Goal: Task Accomplishment & Management: Complete application form

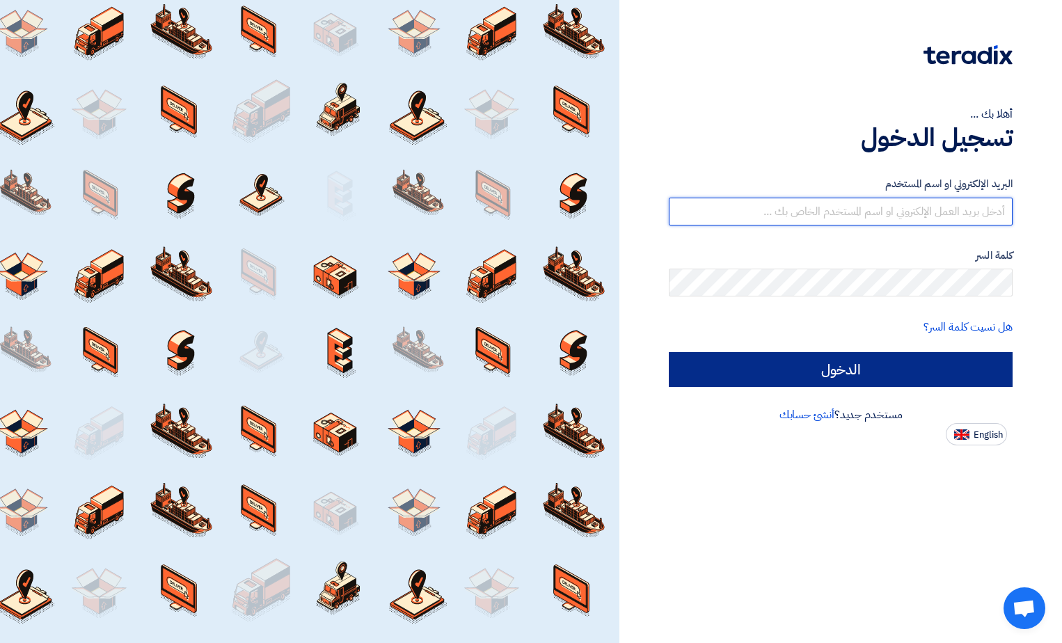
type input "[EMAIL_ADDRESS][DOMAIN_NAME]"
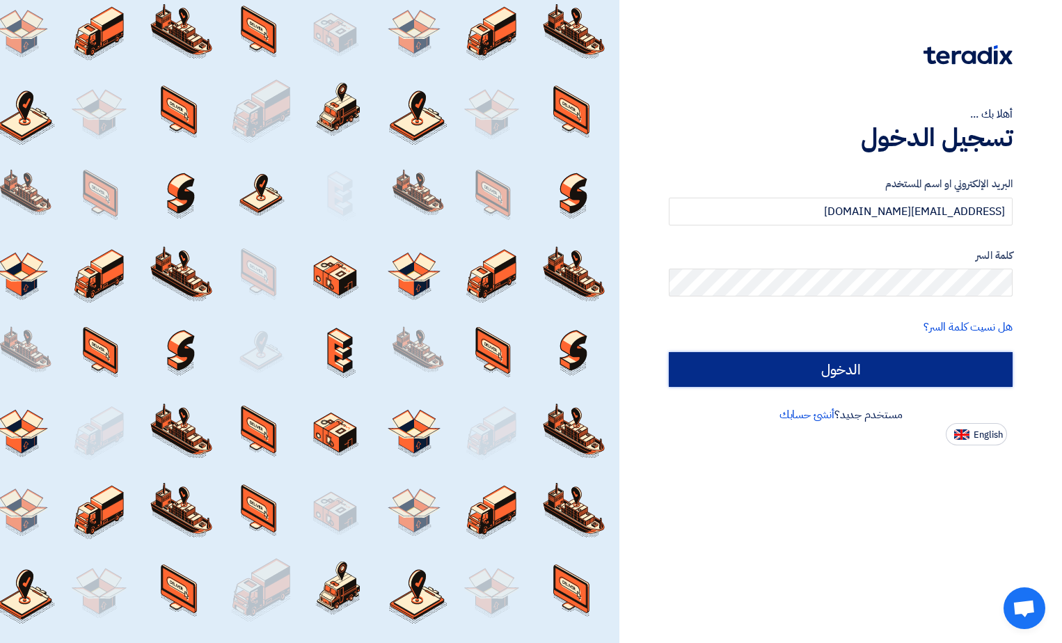
click at [821, 376] on input "الدخول" at bounding box center [841, 369] width 344 height 35
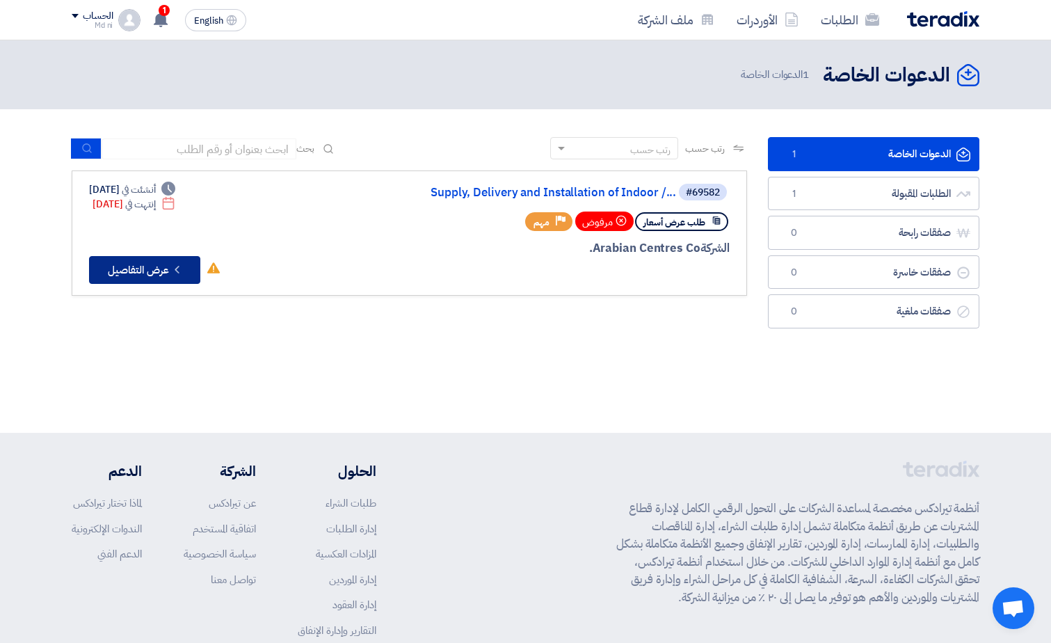
click at [144, 275] on button "Check details عرض التفاصيل" at bounding box center [144, 270] width 111 height 28
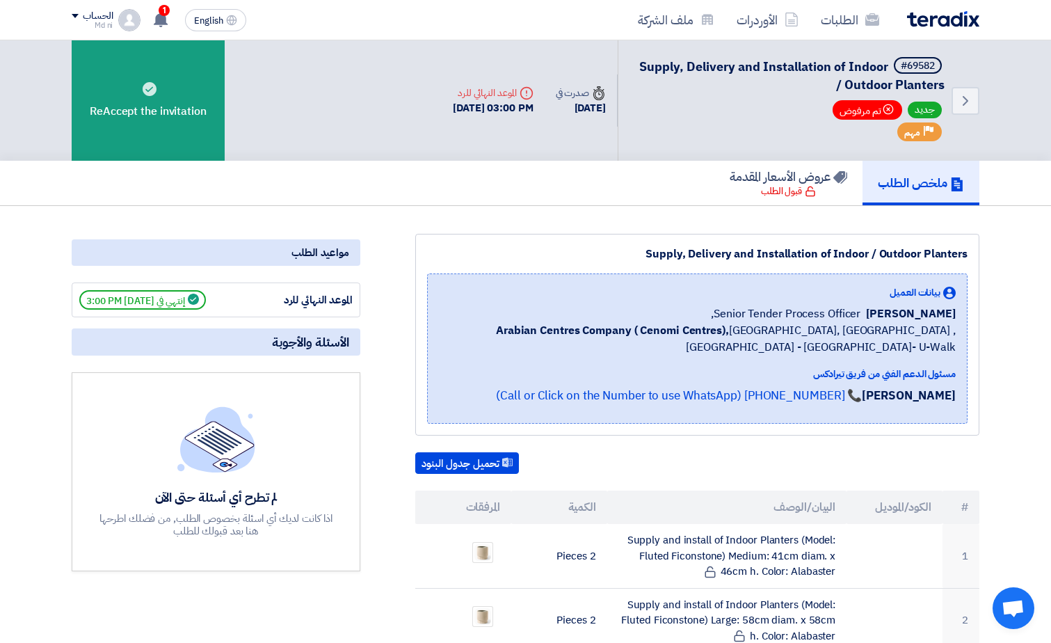
click at [923, 113] on span "جديد" at bounding box center [925, 110] width 34 height 17
click at [970, 101] on icon "Back" at bounding box center [966, 101] width 17 height 17
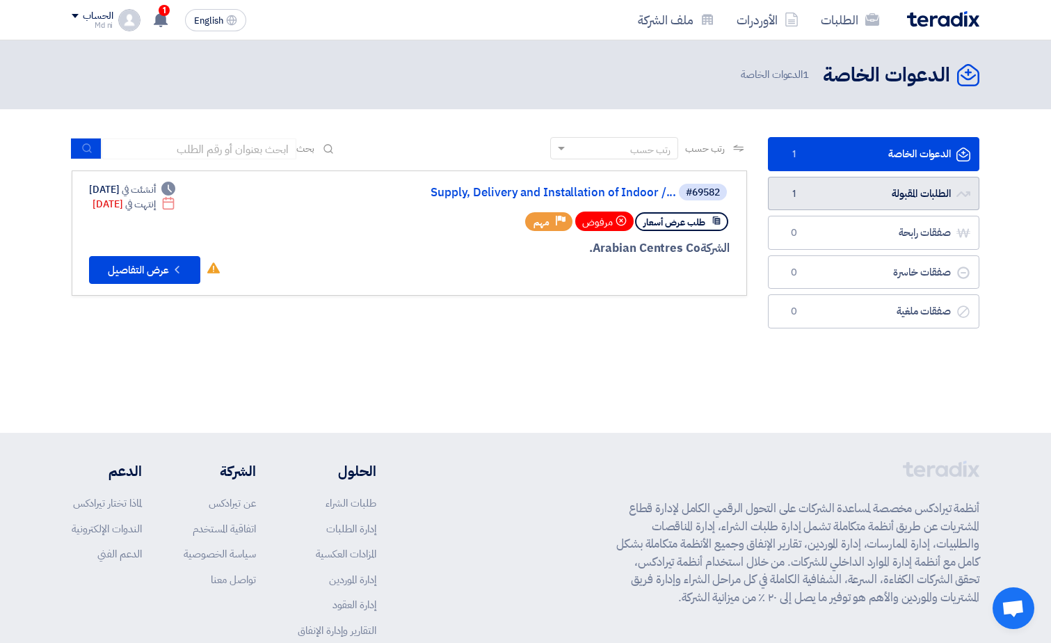
click at [910, 195] on link "الطلبات المقبولة الطلبات المقبولة 1" at bounding box center [874, 194] width 212 height 34
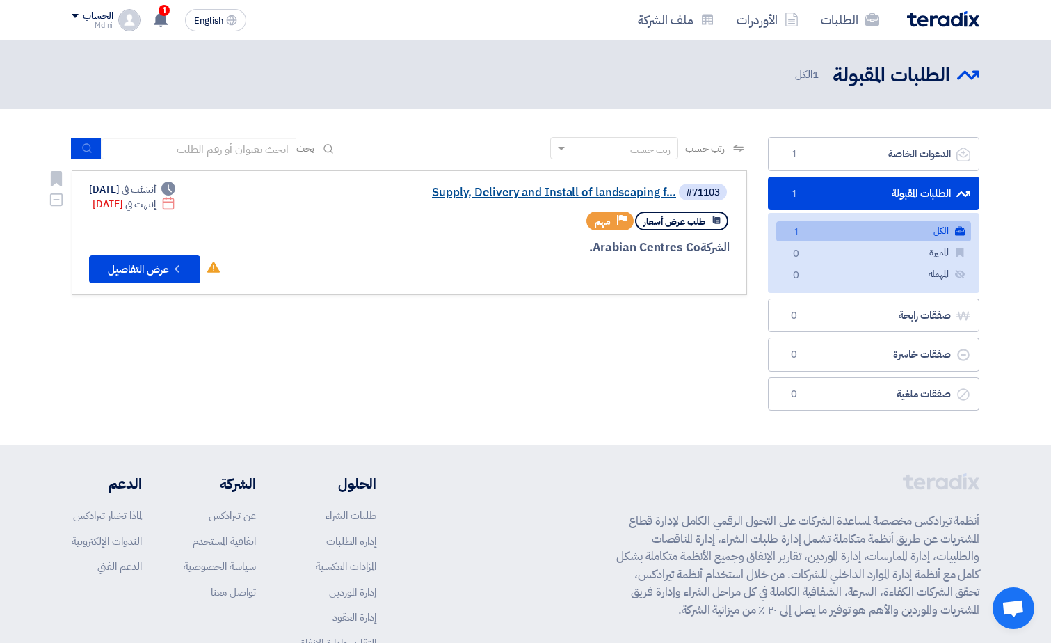
click at [495, 198] on link "Supply, Delivery and Install of landscaping f..." at bounding box center [537, 192] width 278 height 13
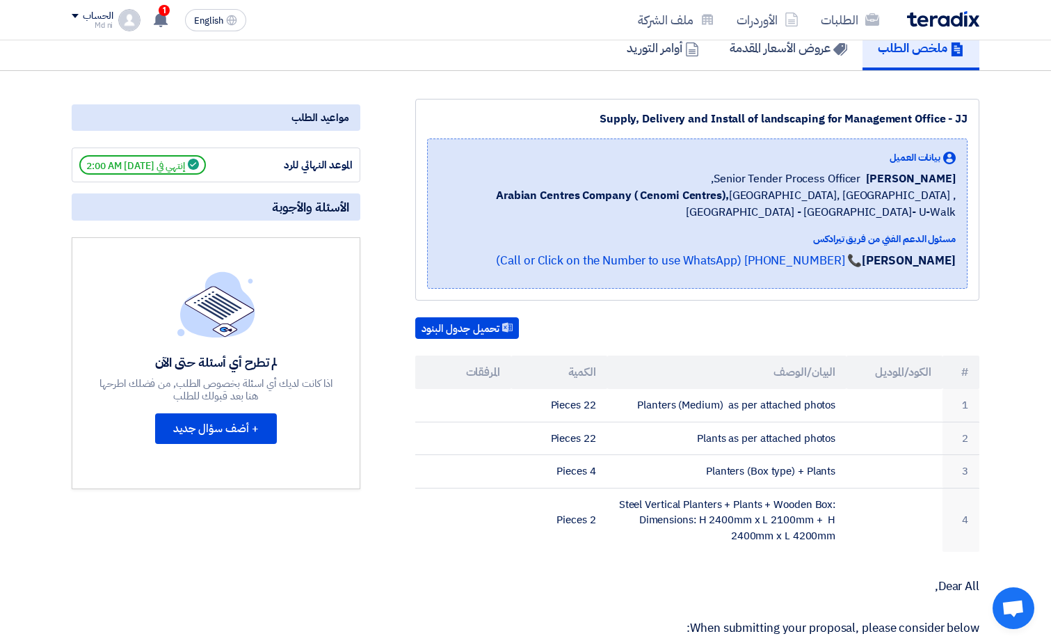
scroll to position [139, 0]
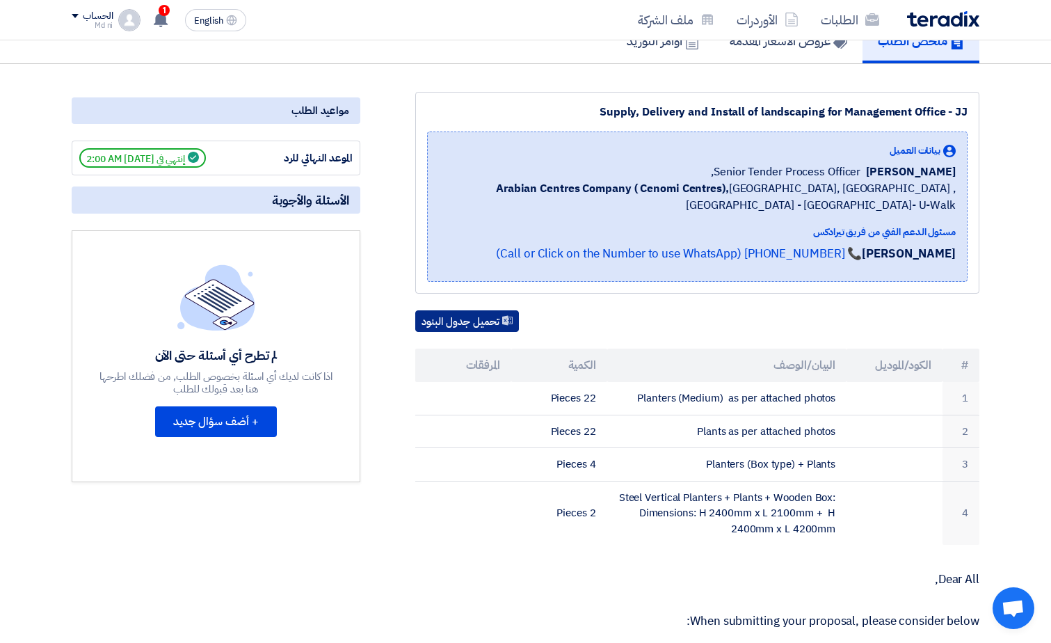
click at [475, 327] on button "تحميل جدول البنود" at bounding box center [467, 321] width 104 height 22
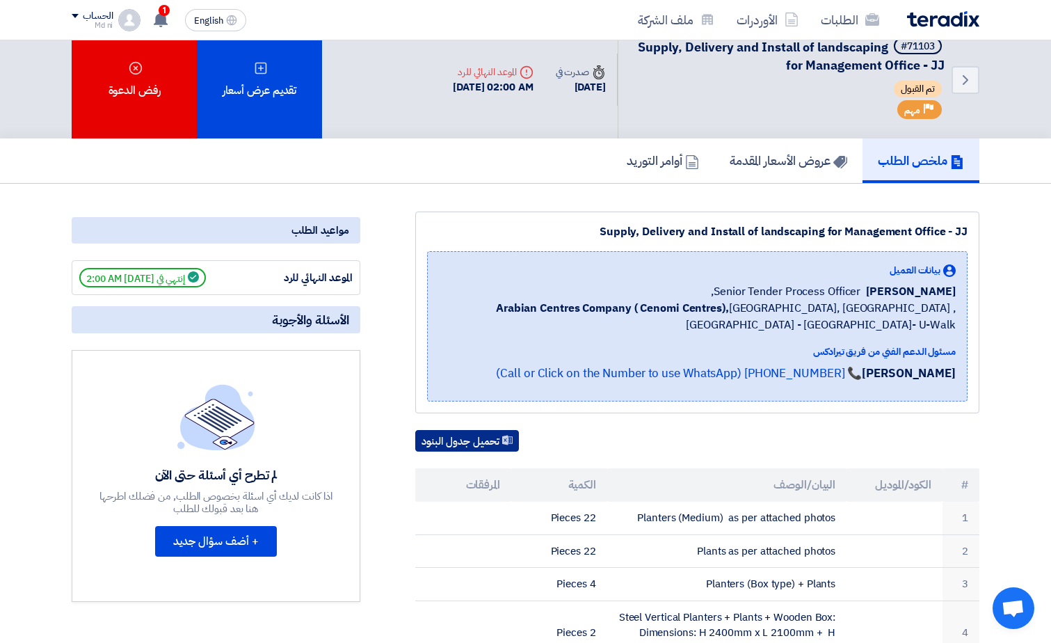
scroll to position [0, 0]
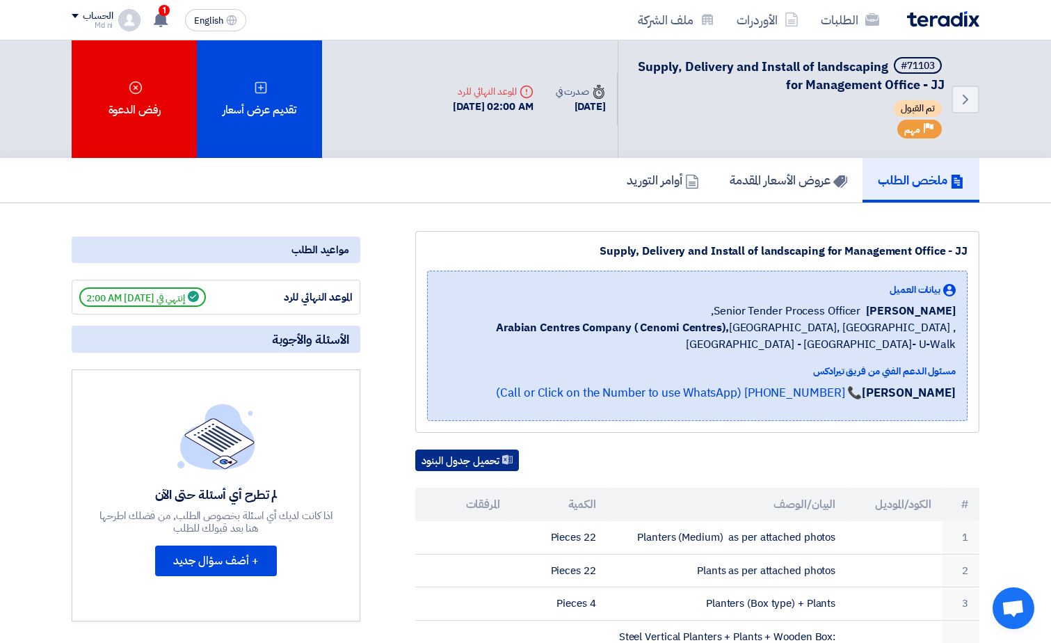
click at [455, 466] on button "تحميل جدول البنود" at bounding box center [467, 461] width 104 height 22
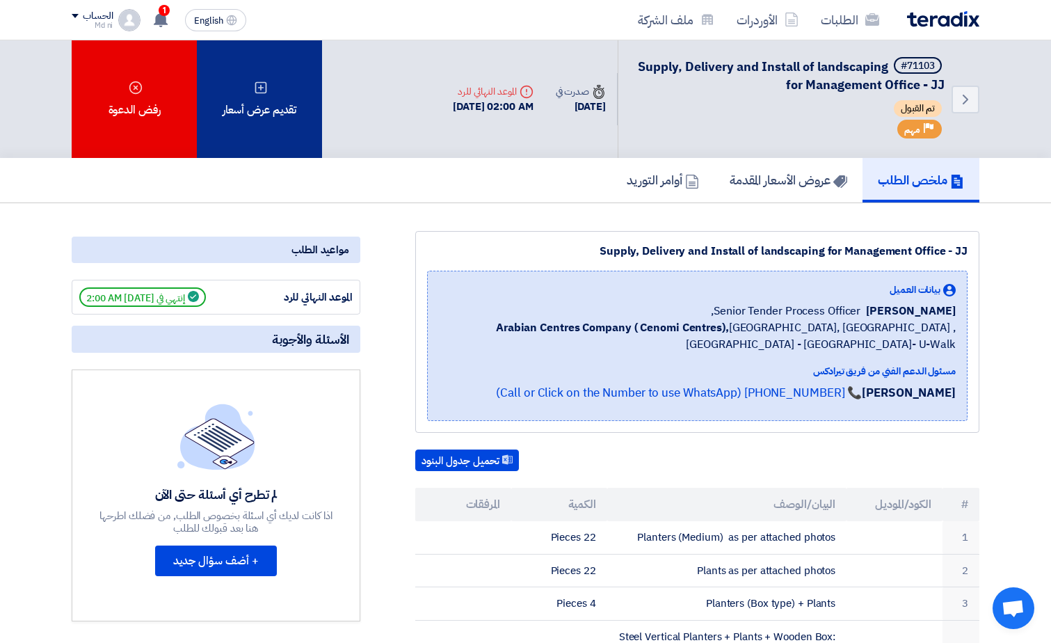
click at [271, 118] on div "تقديم عرض أسعار" at bounding box center [259, 99] width 125 height 118
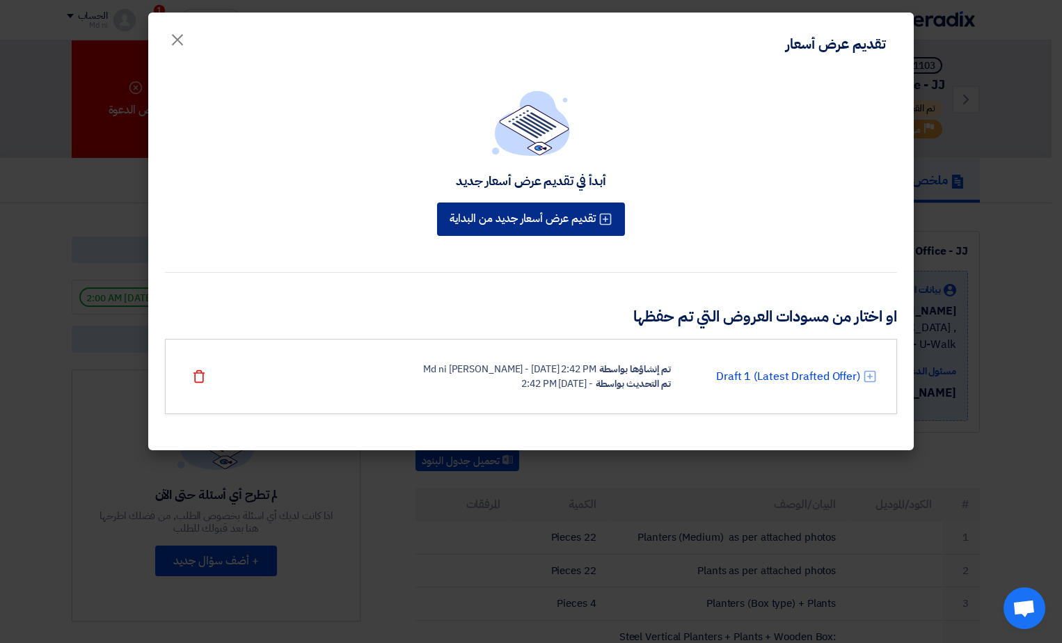
click at [535, 222] on button "تقديم عرض أسعار جديد من البداية" at bounding box center [531, 218] width 188 height 33
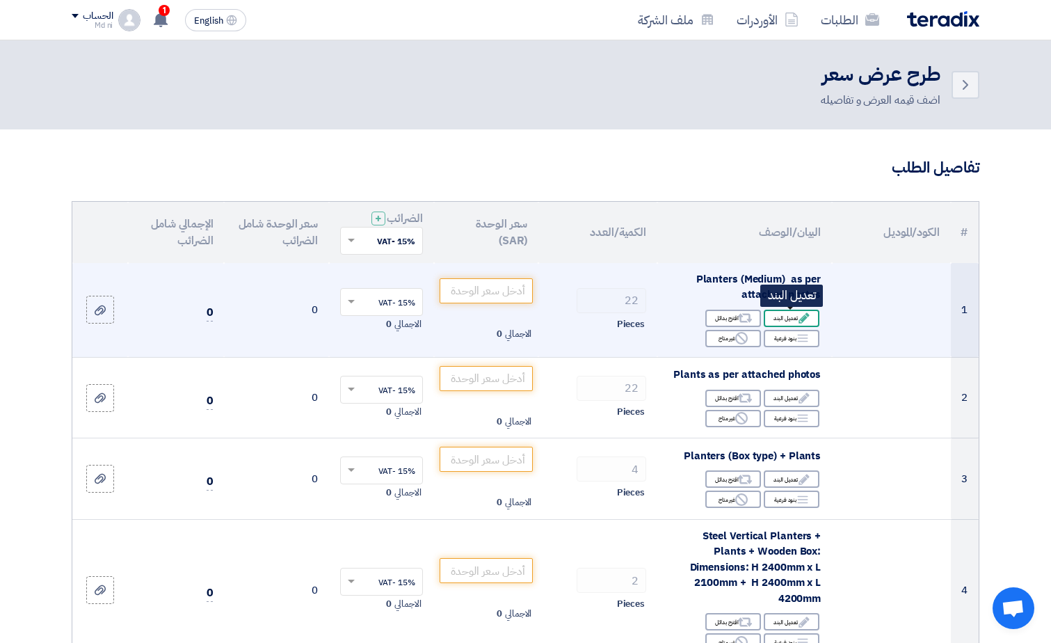
click at [800, 318] on icon "Edit" at bounding box center [804, 318] width 13 height 13
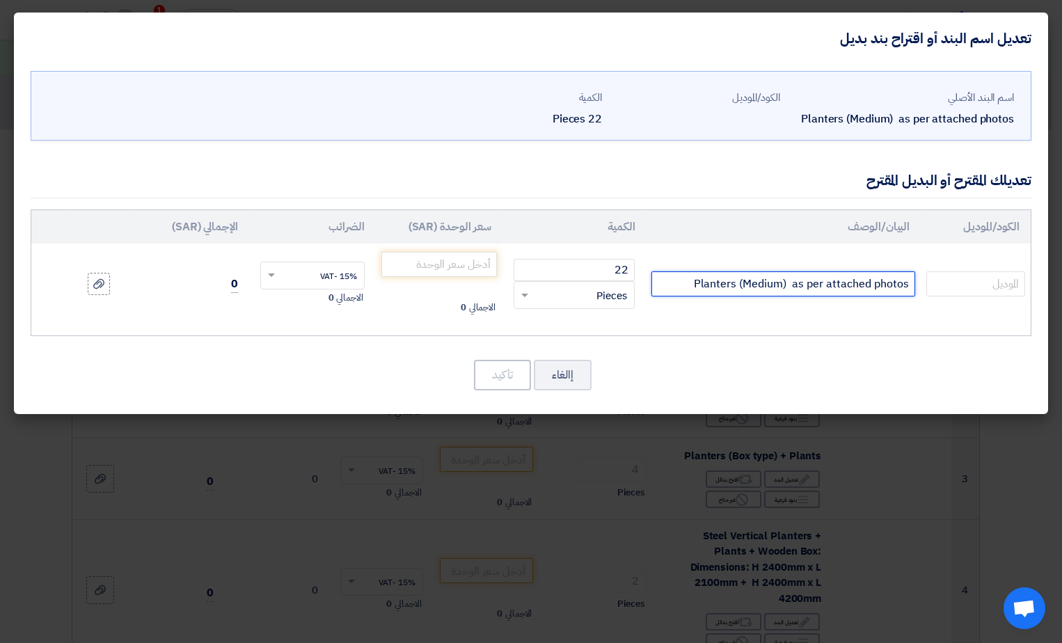
click at [774, 285] on input "Planters (Medium) as per attached photos" at bounding box center [783, 283] width 264 height 25
click at [834, 285] on input "Planters (Medium) as per attached photos" at bounding box center [783, 283] width 264 height 25
click at [685, 286] on input "Planters (Medium) as per attached photos" at bounding box center [783, 283] width 264 height 25
drag, startPoint x: 682, startPoint y: 283, endPoint x: 910, endPoint y: 280, distance: 228.3
click at [910, 280] on input "Planters (Medium) as per attached photos" at bounding box center [783, 283] width 264 height 25
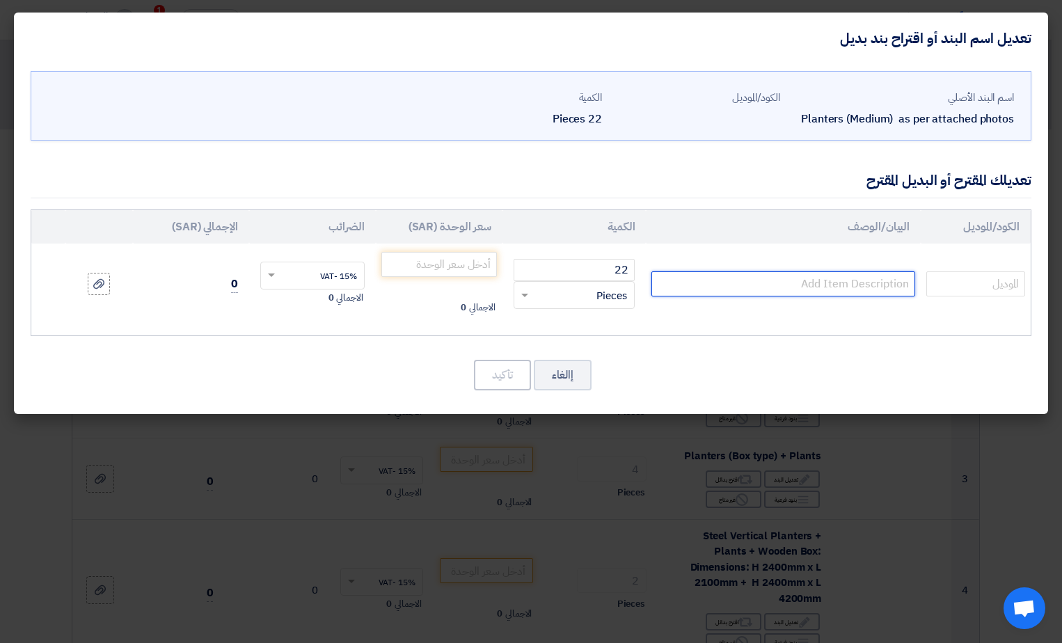
click at [912, 287] on input "text" at bounding box center [783, 283] width 264 height 25
click at [991, 279] on input "text" at bounding box center [975, 283] width 99 height 25
drag, startPoint x: 800, startPoint y: 301, endPoint x: 768, endPoint y: 354, distance: 62.2
click at [799, 303] on td at bounding box center [783, 284] width 275 height 81
click at [445, 267] on input "number" at bounding box center [439, 264] width 116 height 25
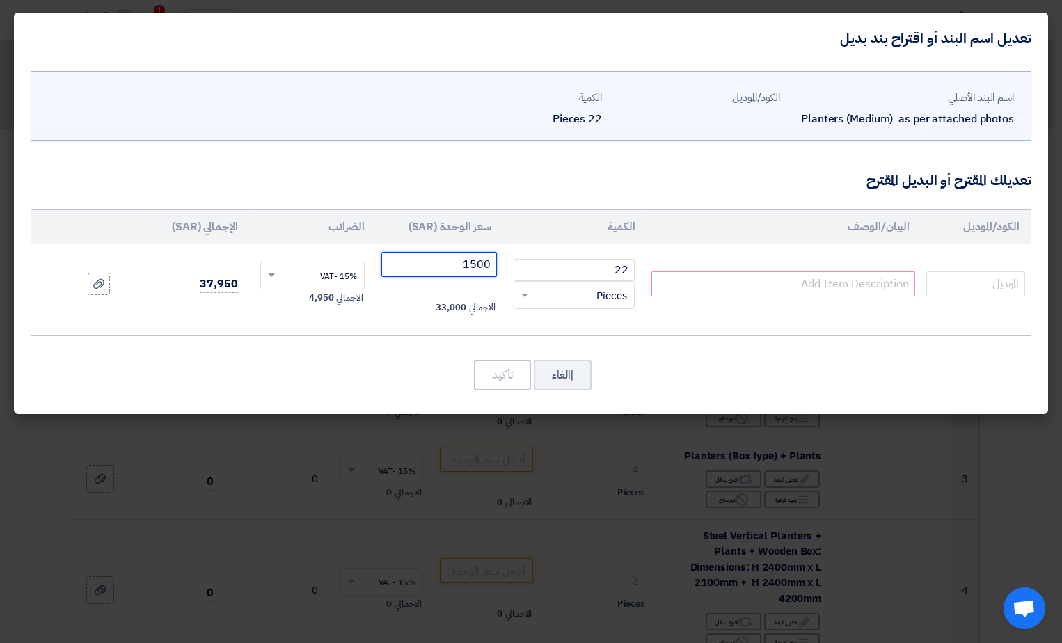
type input "1500"
click at [627, 335] on div "الكود/الموديل البيان/الوصف الكمية سعر الوحدة (SAR) [DEMOGRAPHIC_DATA] الإجمالي …" at bounding box center [531, 272] width 1001 height 127
click at [758, 289] on input "text" at bounding box center [783, 283] width 264 height 25
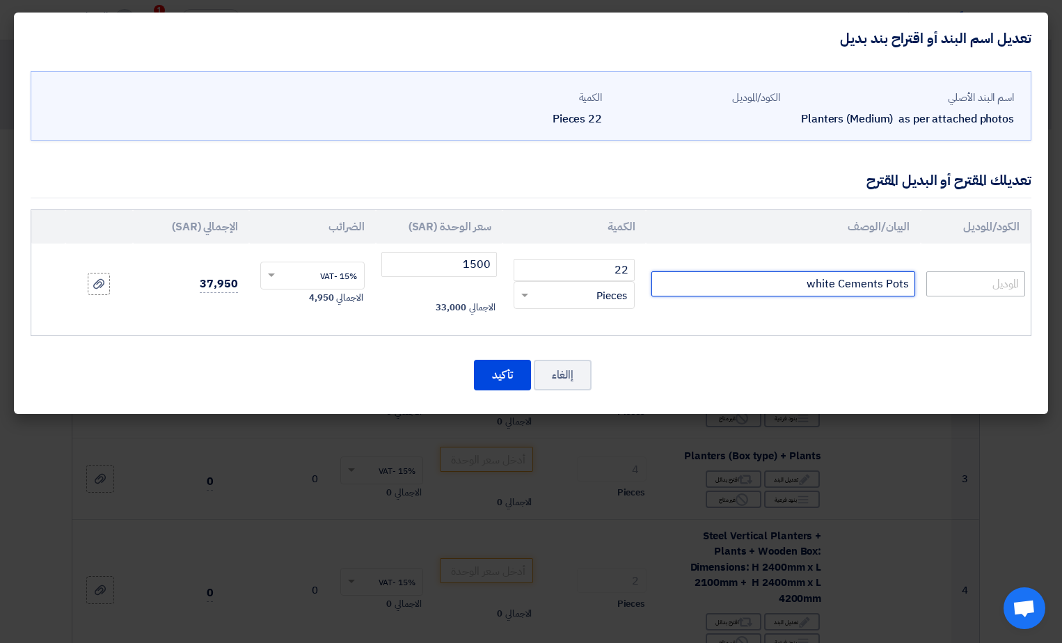
type input "white Cements Pots"
click at [977, 291] on input "text" at bounding box center [975, 283] width 99 height 25
click at [482, 377] on button "تأكيد" at bounding box center [502, 375] width 57 height 31
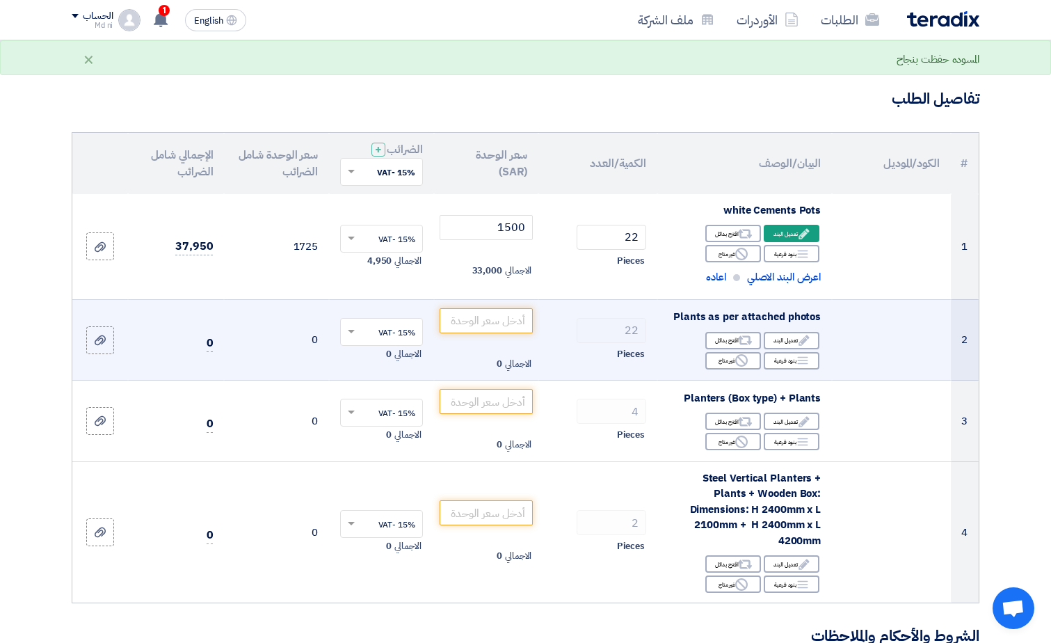
scroll to position [70, 0]
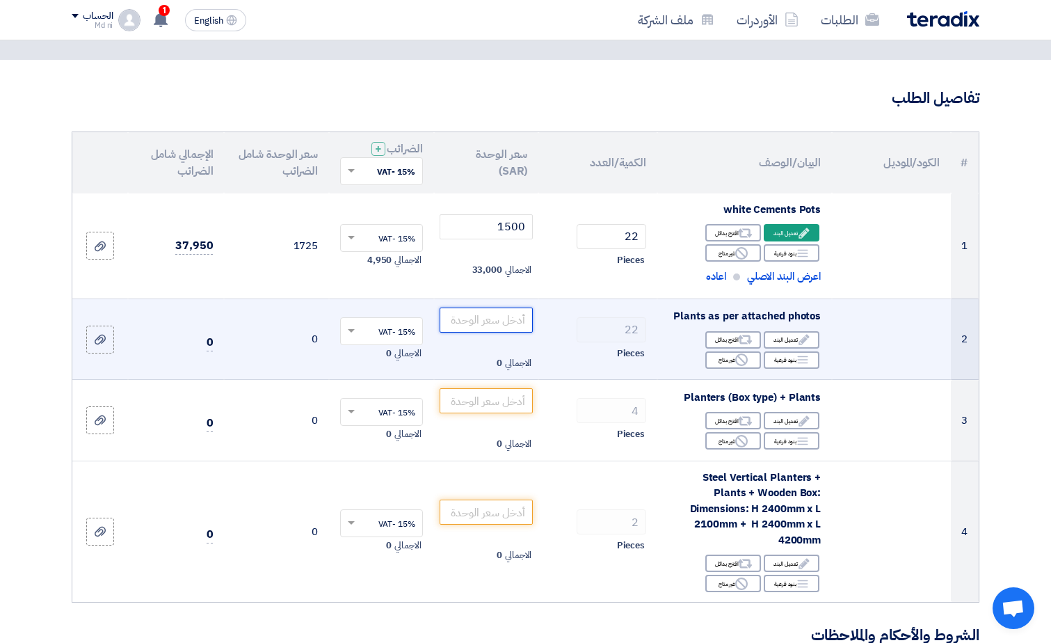
click at [499, 321] on input "number" at bounding box center [487, 320] width 94 height 25
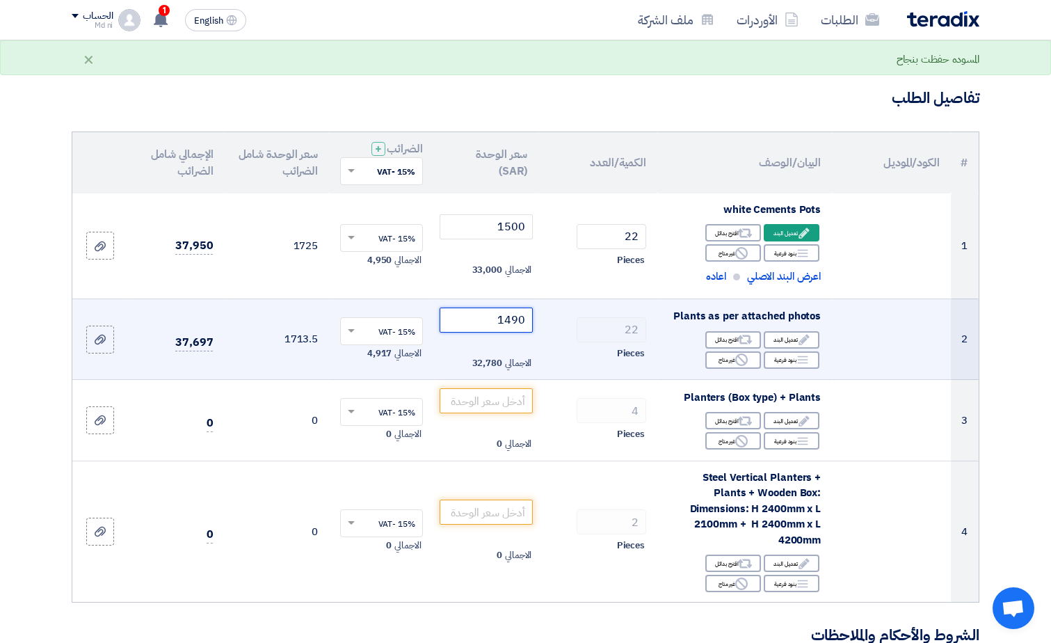
type input "1490"
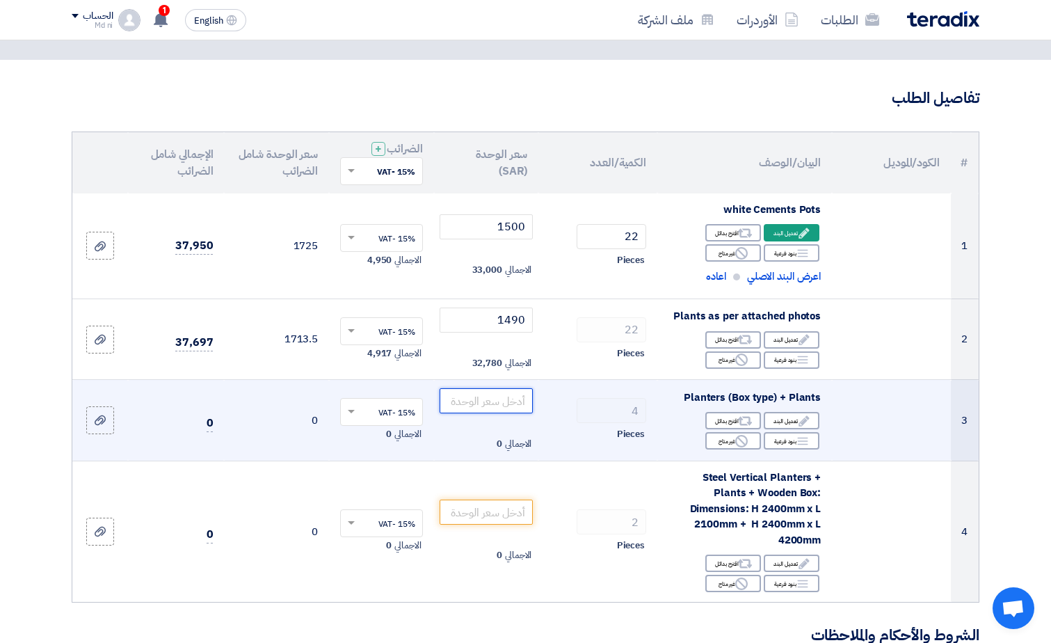
click at [511, 395] on input "number" at bounding box center [487, 400] width 94 height 25
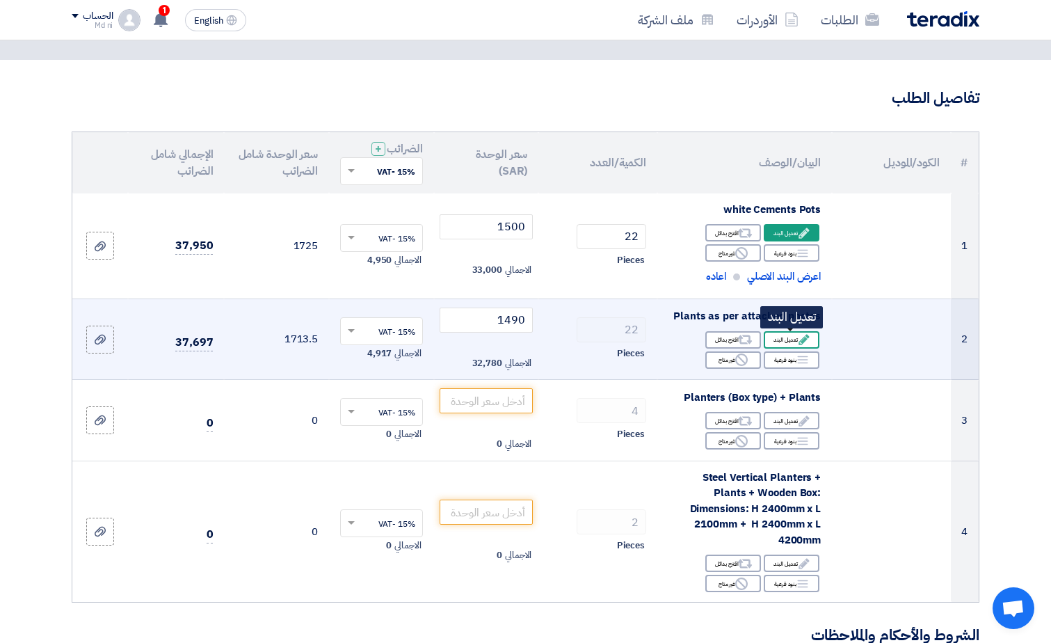
click at [802, 340] on icon "Edit" at bounding box center [804, 339] width 13 height 13
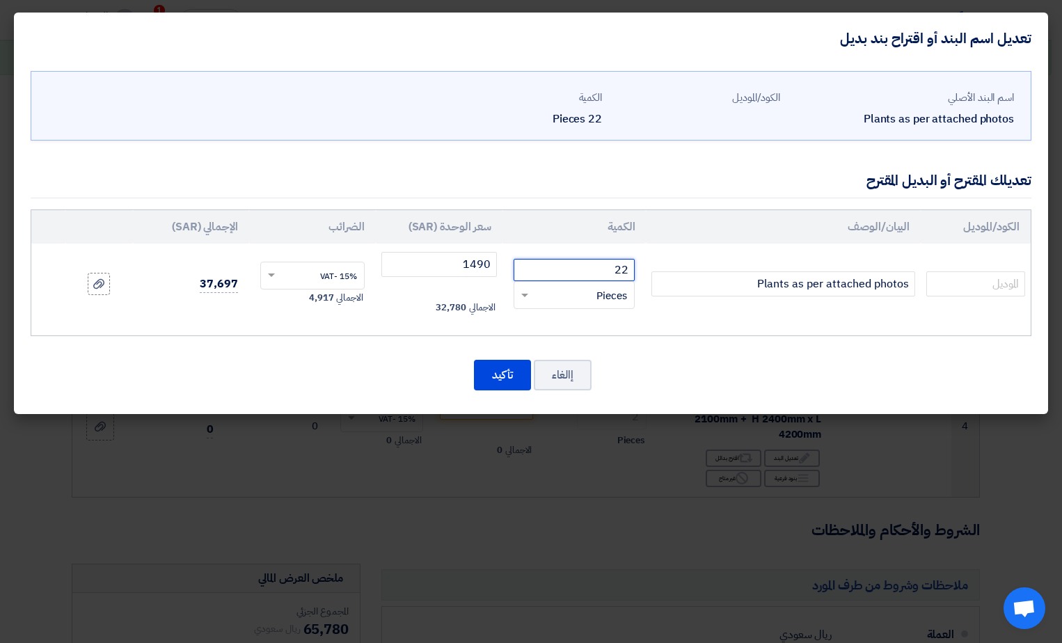
click at [619, 269] on input "22" at bounding box center [574, 270] width 121 height 22
type input "11"
click at [491, 368] on button "تأكيد" at bounding box center [502, 375] width 57 height 31
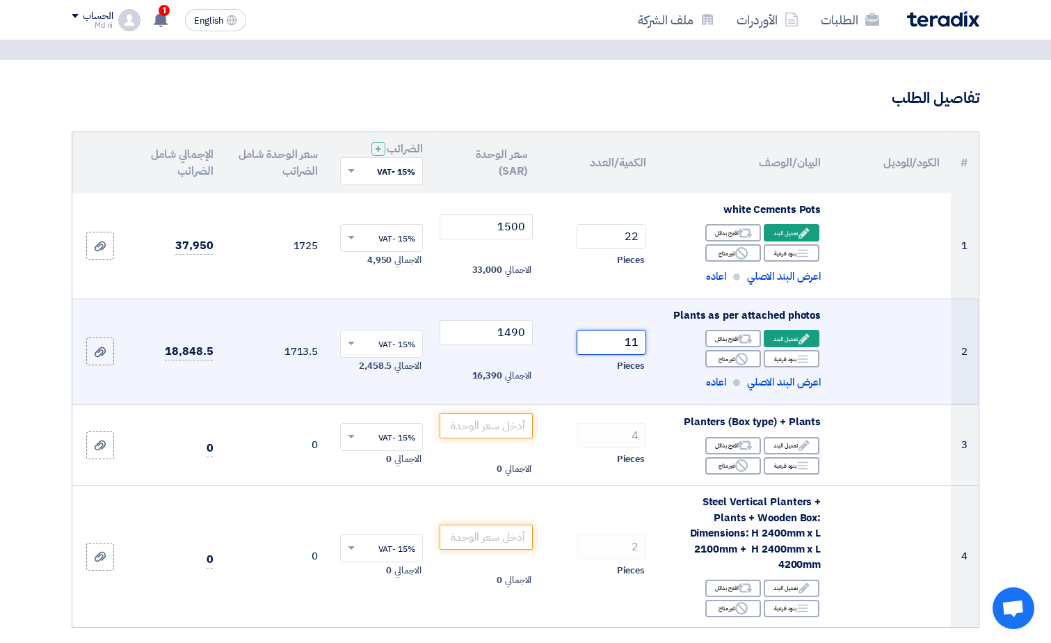
click at [633, 341] on input "11" at bounding box center [612, 342] width 70 height 25
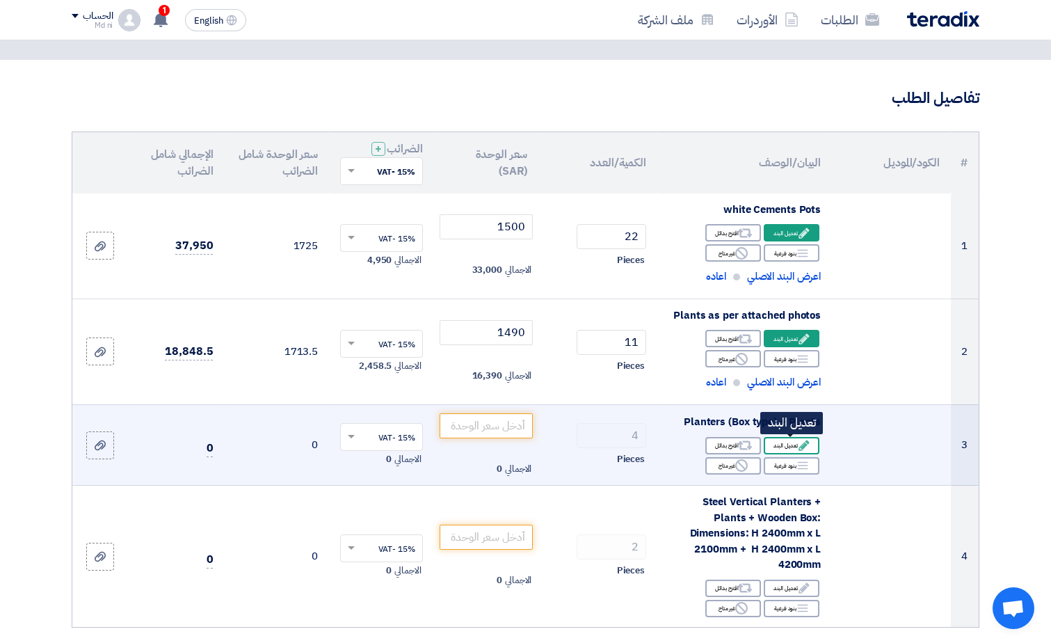
click at [791, 447] on div "Edit تعديل البند" at bounding box center [792, 445] width 56 height 17
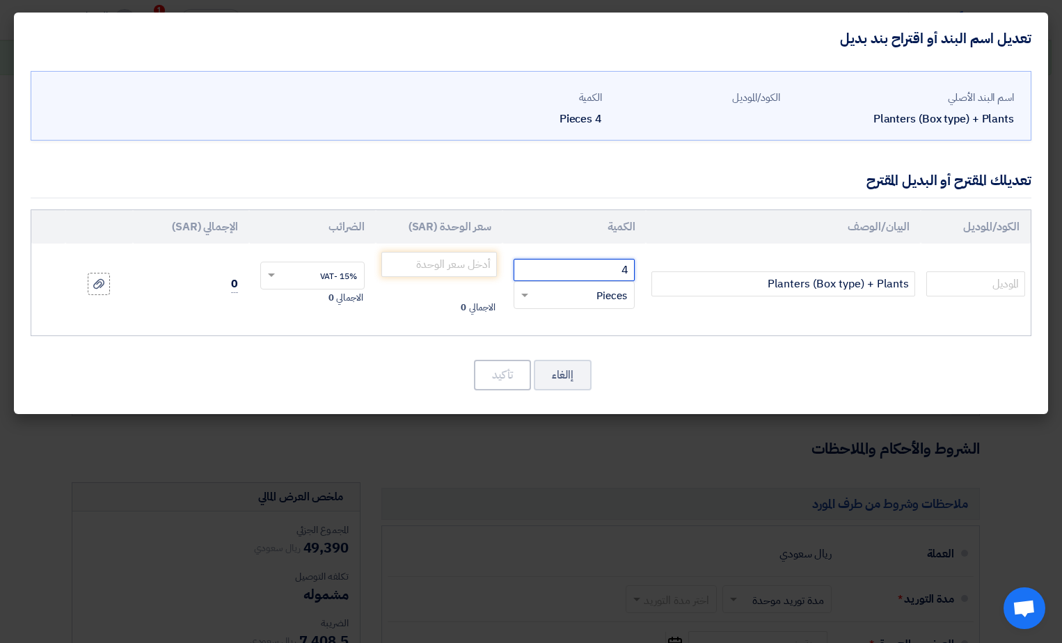
click at [620, 267] on input "4" at bounding box center [574, 270] width 121 height 22
click at [626, 270] on input "4" at bounding box center [574, 270] width 121 height 22
type input "11"
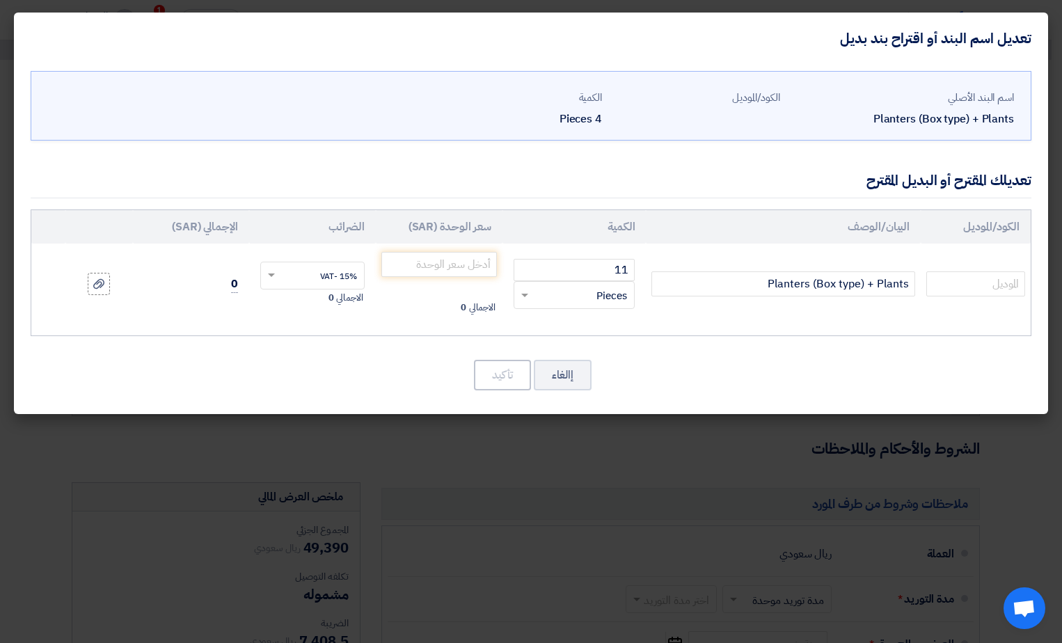
click at [559, 328] on div "الكود/الموديل البيان/الوصف الكمية سعر الوحدة (SAR) [DEMOGRAPHIC_DATA] الإجمالي …" at bounding box center [531, 272] width 1001 height 127
click at [585, 272] on input "11" at bounding box center [574, 270] width 121 height 22
click at [701, 505] on modal-container "تعديل اسم البند أو اقتراح بند بديل اسم البند الأصلي Planters (Box type) + Plant…" at bounding box center [531, 321] width 1062 height 643
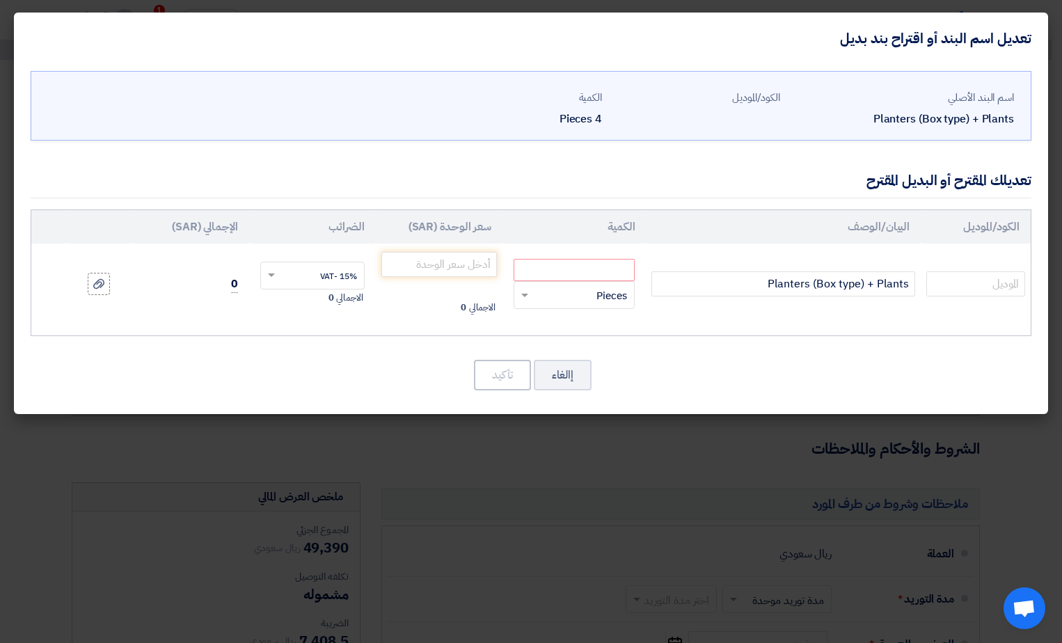
click at [550, 434] on modal-container "تعديل اسم البند أو اقتراح بند بديل اسم البند الأصلي Planters (Box type) + Plant…" at bounding box center [531, 321] width 1062 height 643
click at [567, 376] on button "إالغاء" at bounding box center [563, 375] width 58 height 31
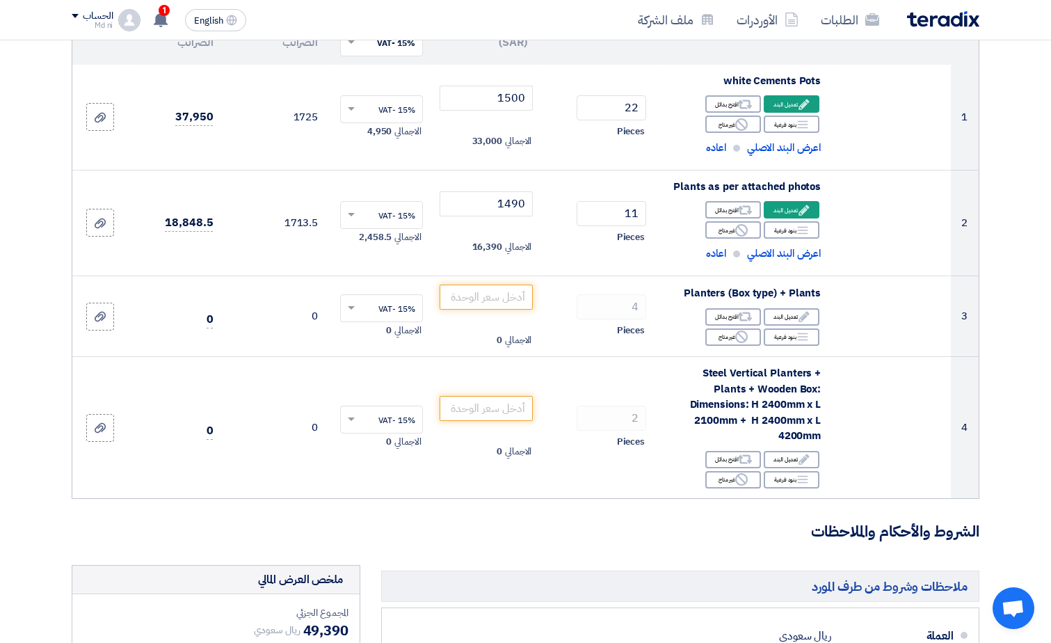
scroll to position [139, 0]
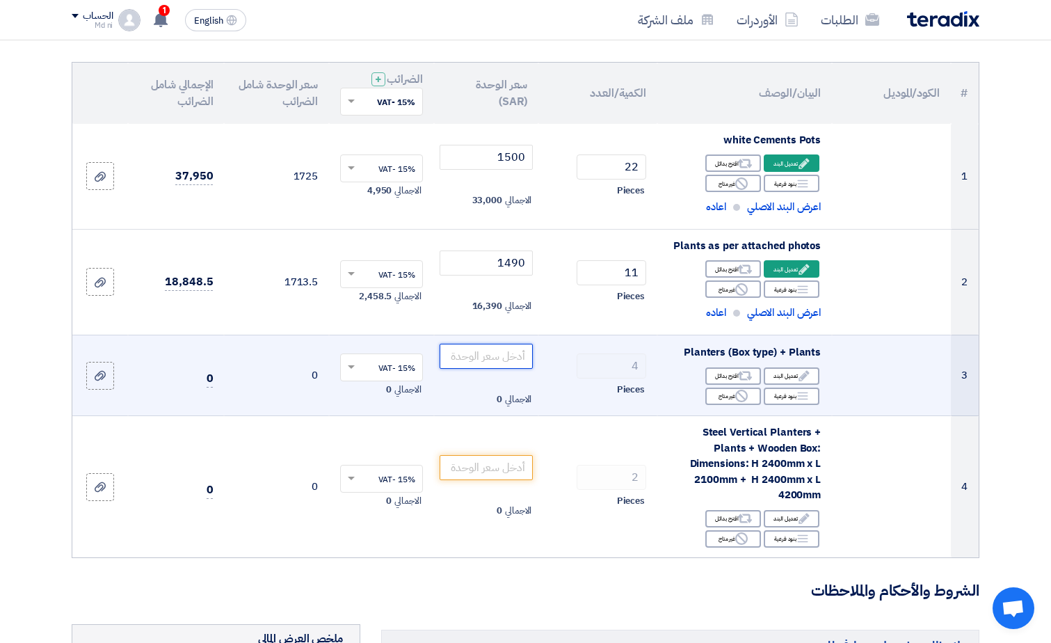
click at [507, 358] on input "number" at bounding box center [487, 356] width 94 height 25
click at [798, 374] on icon "Edit" at bounding box center [804, 376] width 13 height 13
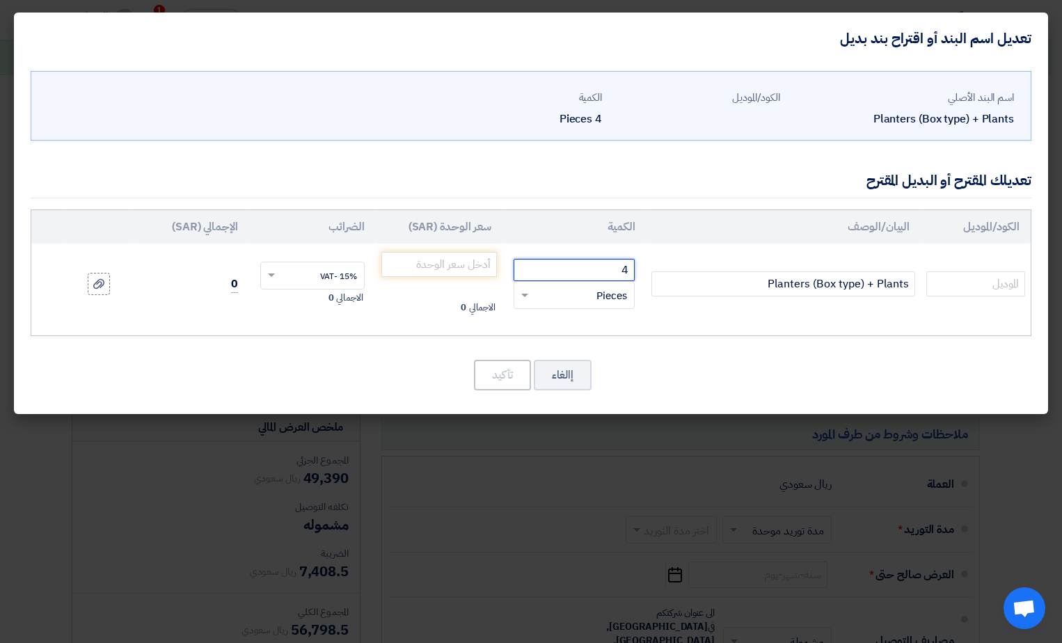
click at [630, 272] on input "4" at bounding box center [574, 270] width 121 height 22
click at [621, 272] on input "4" at bounding box center [574, 270] width 121 height 22
type input "11"
click at [511, 420] on modal-container "تعديل اسم البند أو اقتراح بند بديل اسم البند الأصلي Planters (Box type) + Plant…" at bounding box center [531, 321] width 1062 height 643
click at [456, 271] on input "number" at bounding box center [439, 264] width 116 height 25
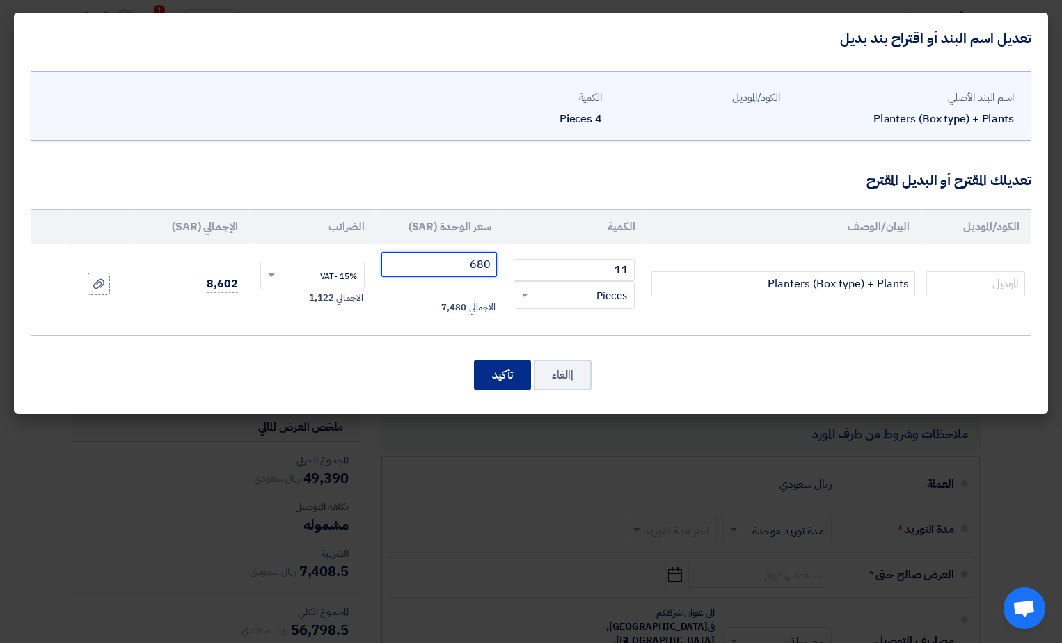
type input "680"
click at [505, 370] on button "تأكيد" at bounding box center [502, 375] width 57 height 31
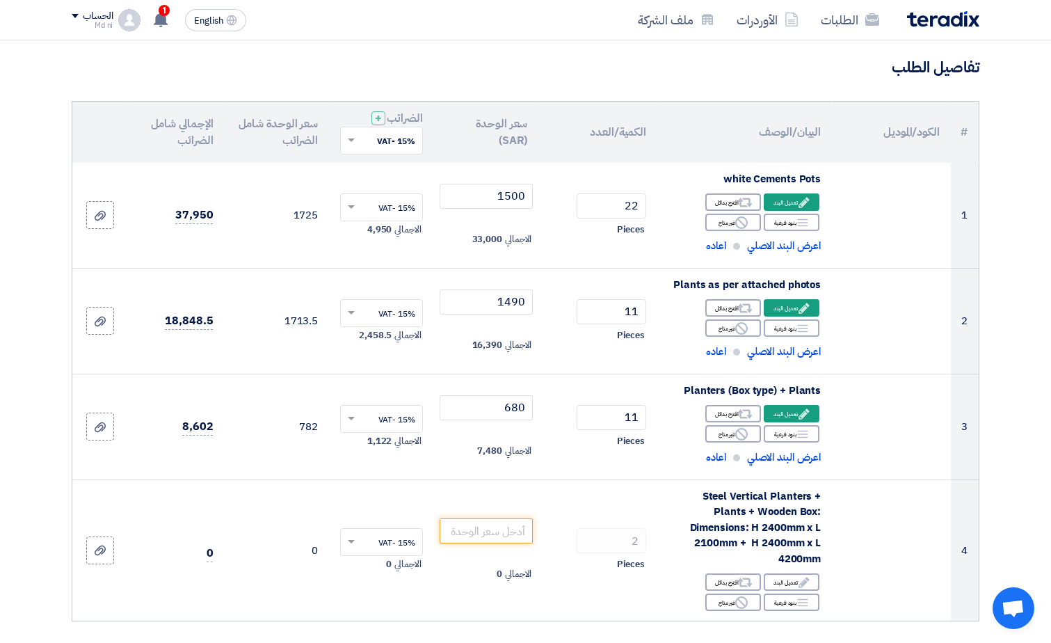
scroll to position [70, 0]
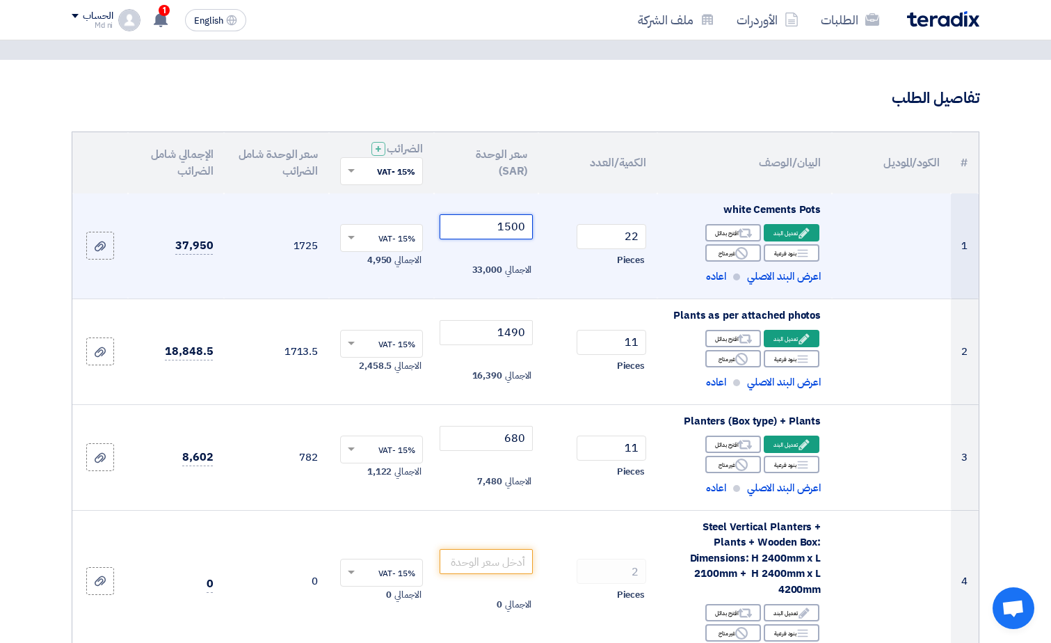
click at [509, 228] on input "1500" at bounding box center [487, 226] width 94 height 25
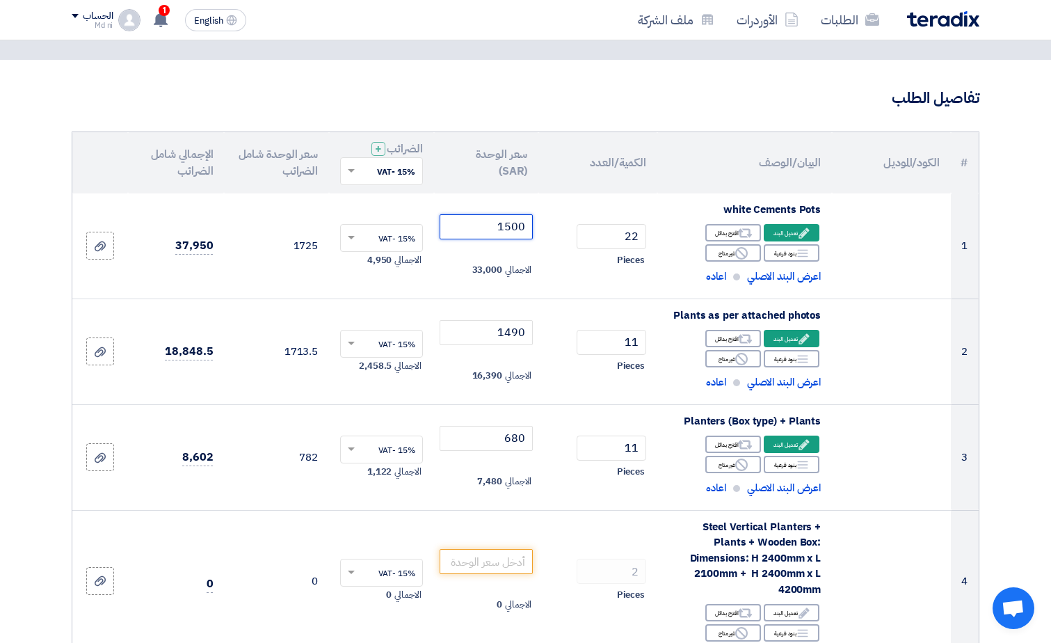
scroll to position [0, 0]
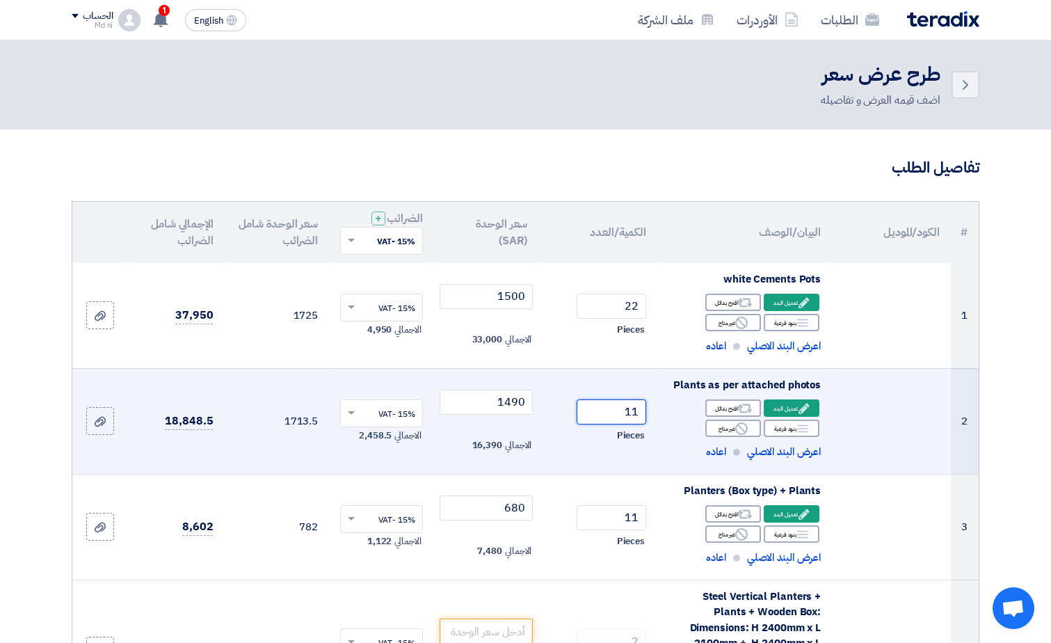
click at [618, 412] on input "11" at bounding box center [612, 411] width 70 height 25
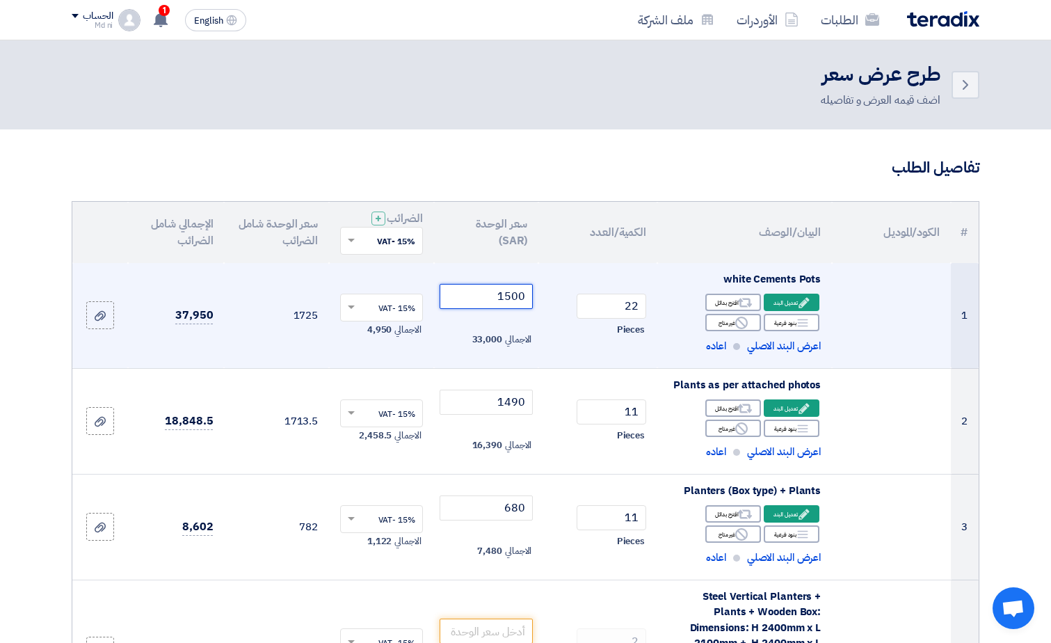
drag, startPoint x: 488, startPoint y: 300, endPoint x: 536, endPoint y: 299, distance: 48.0
click at [536, 299] on td "1500 الاجمالي 33,000" at bounding box center [486, 316] width 105 height 106
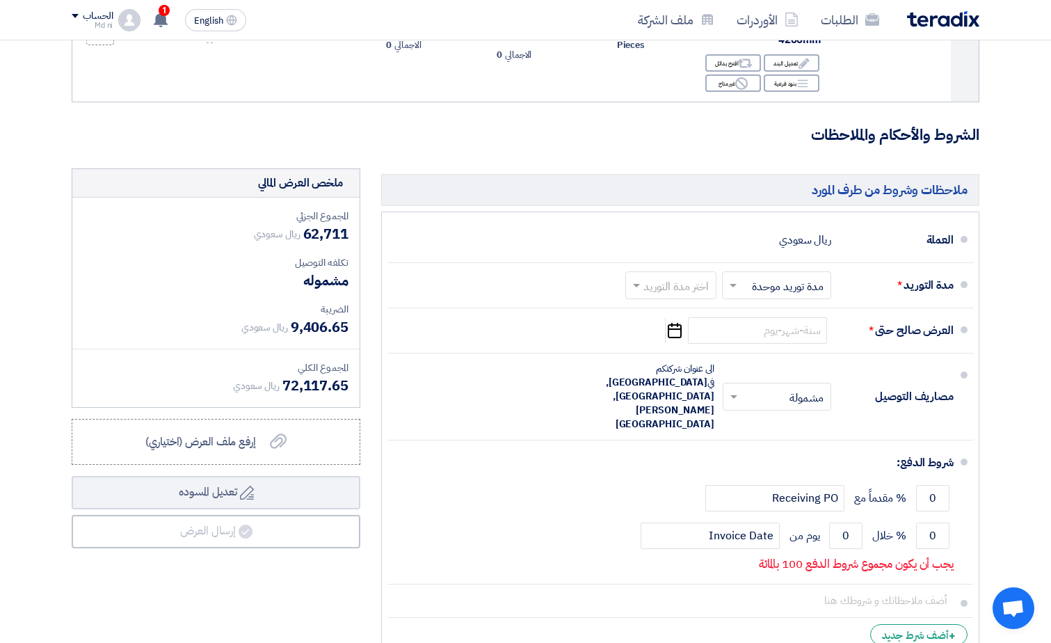
scroll to position [613, 0]
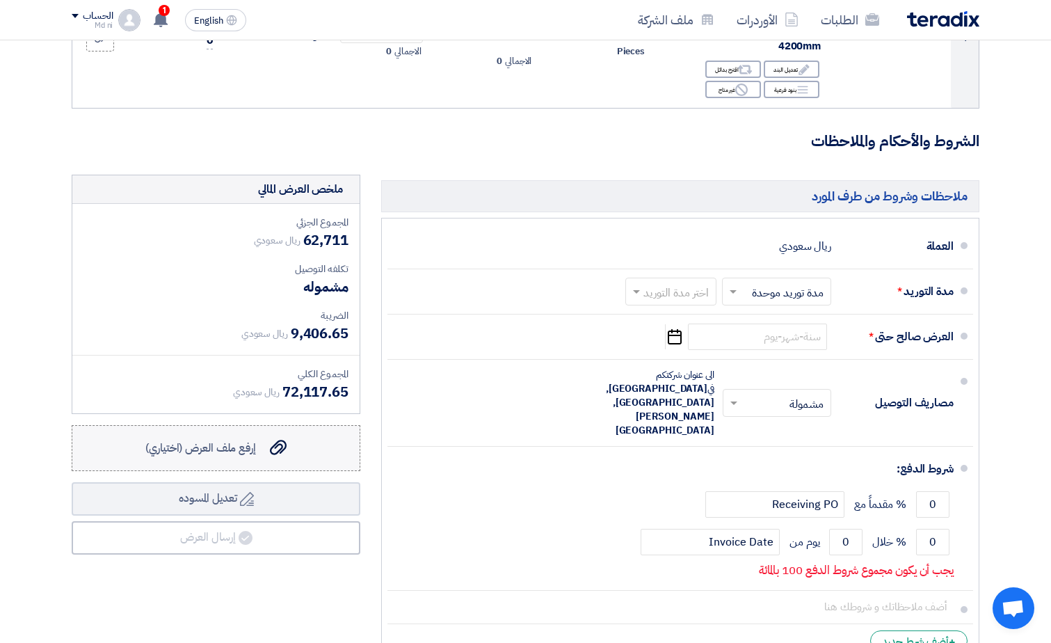
type input "1765.5"
click at [199, 440] on span "إرفع ملف العرض (اختياري)" at bounding box center [200, 448] width 111 height 17
click at [0, 0] on input "إرفع ملف العرض (اختياري) إرفع ملف العرض (اختياري)" at bounding box center [0, 0] width 0 height 0
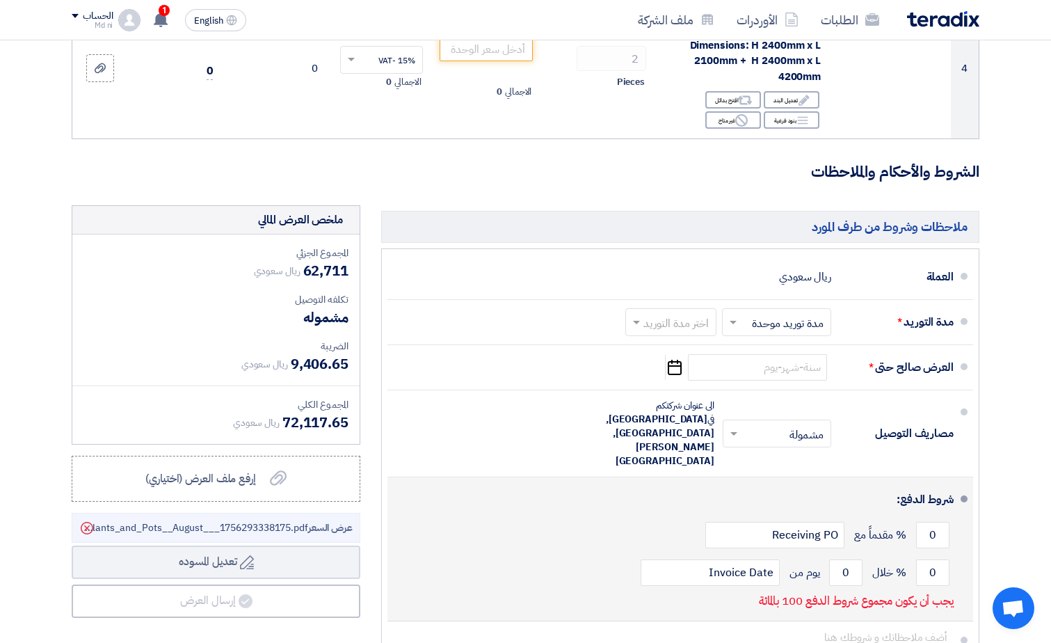
scroll to position [543, 0]
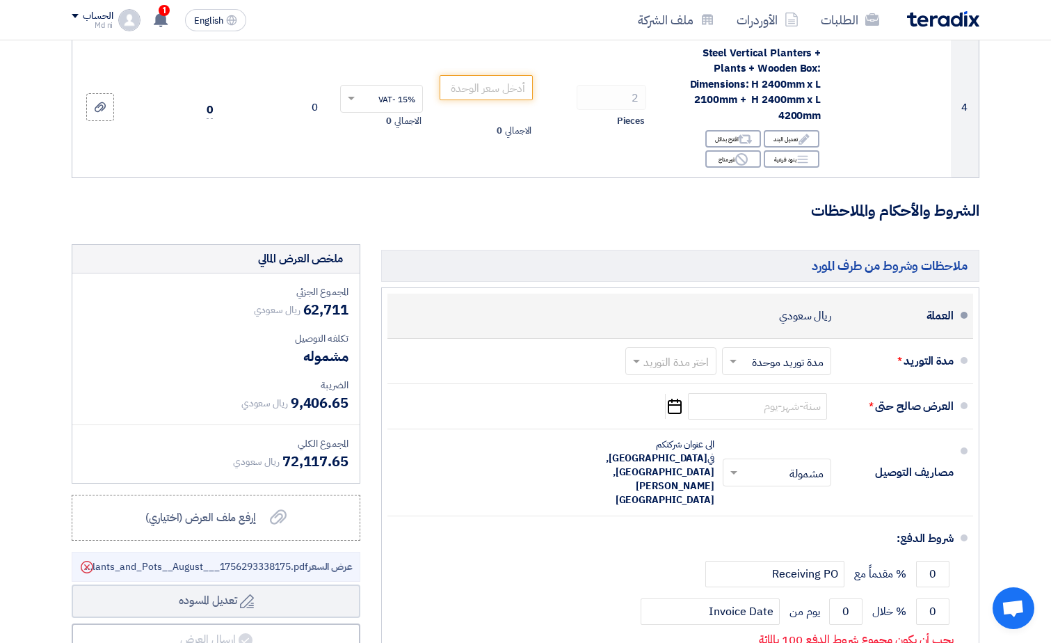
click at [967, 312] on span at bounding box center [964, 315] width 7 height 7
click at [963, 312] on span at bounding box center [964, 315] width 7 height 7
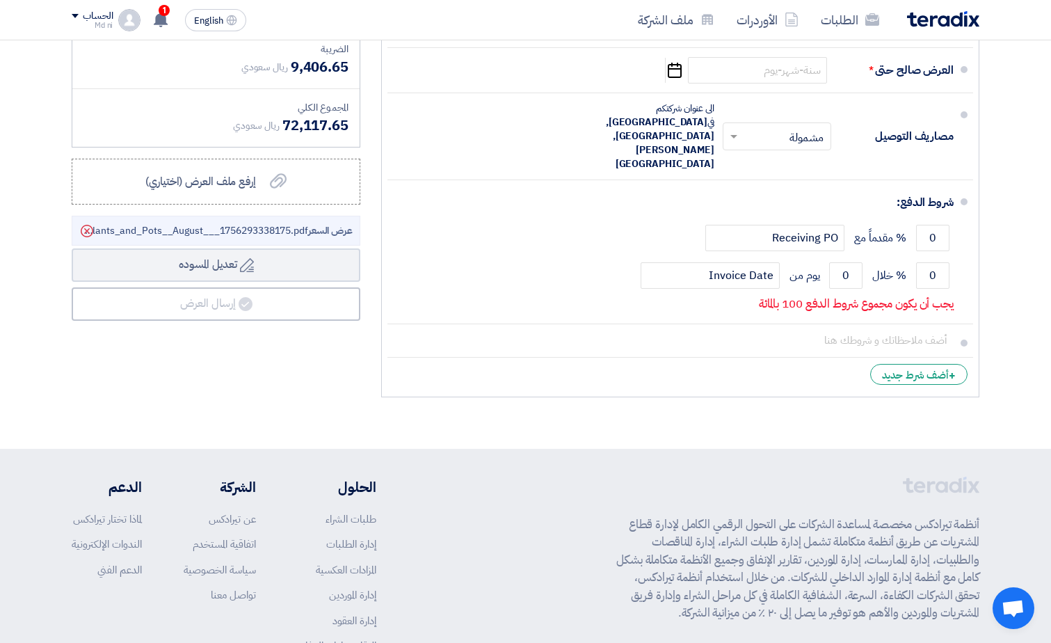
scroll to position [905, 0]
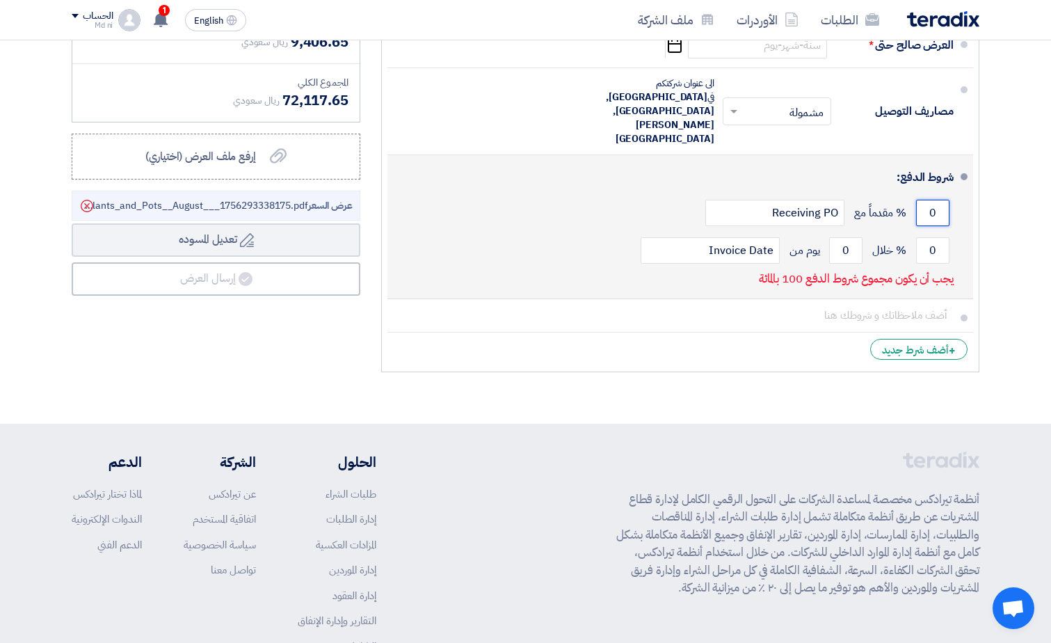
click at [934, 200] on input "0" at bounding box center [932, 213] width 33 height 26
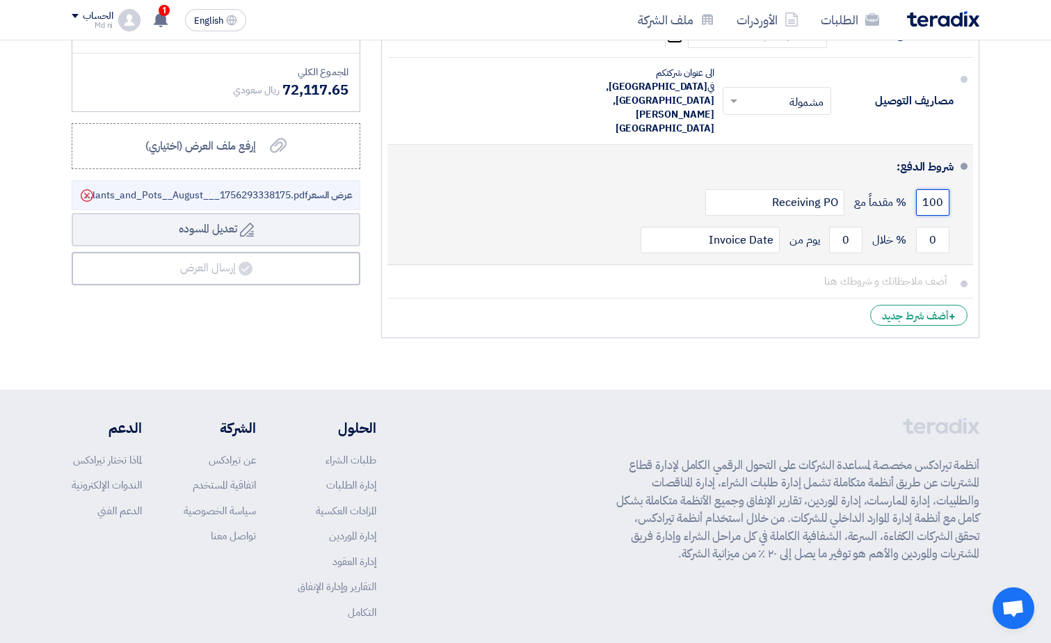
scroll to position [937, 0]
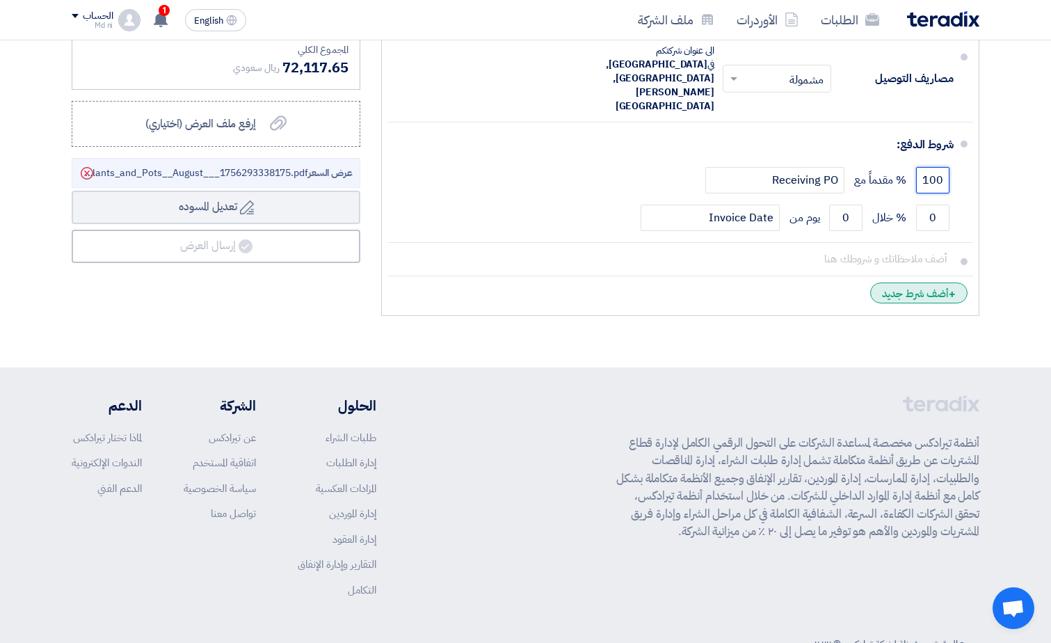
type input "100"
click at [908, 283] on div "+ أضف شرط جديد" at bounding box center [919, 293] width 97 height 21
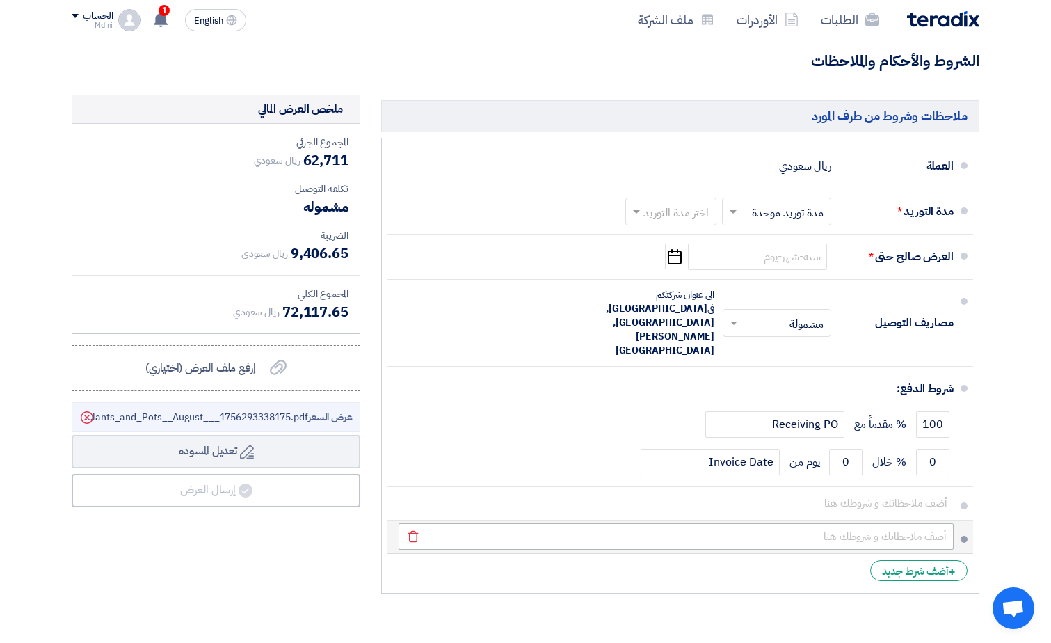
scroll to position [692, 0]
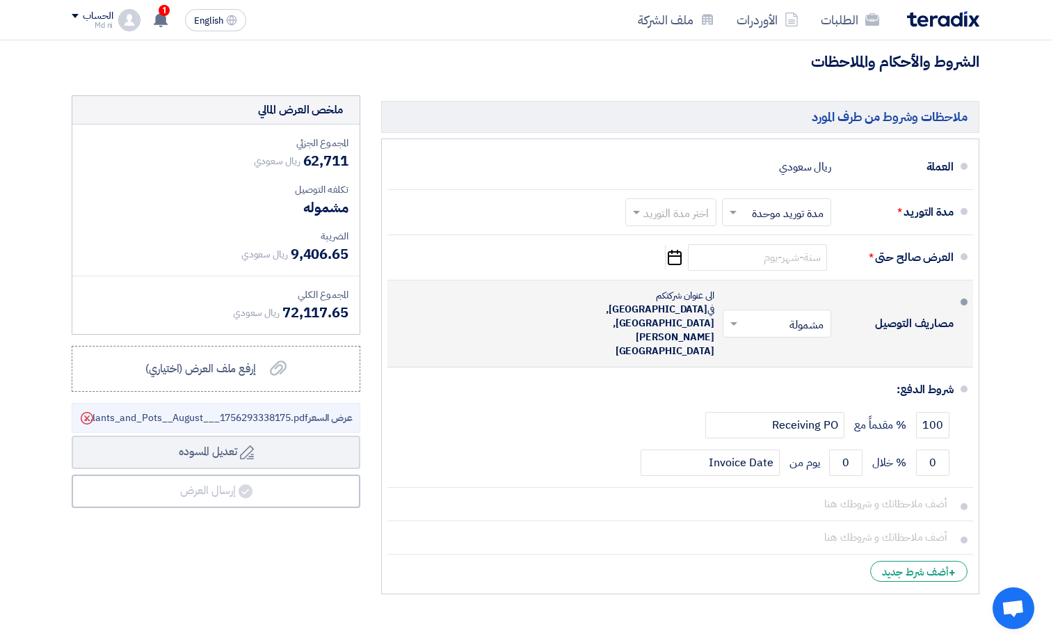
click at [731, 317] on span at bounding box center [732, 324] width 17 height 14
click at [514, 288] on div "مصاريف التوصيل × مشمولة × مشمولة غير مشمولة الى عنوان شركتكم في" at bounding box center [676, 323] width 555 height 75
click at [965, 299] on span at bounding box center [964, 302] width 7 height 7
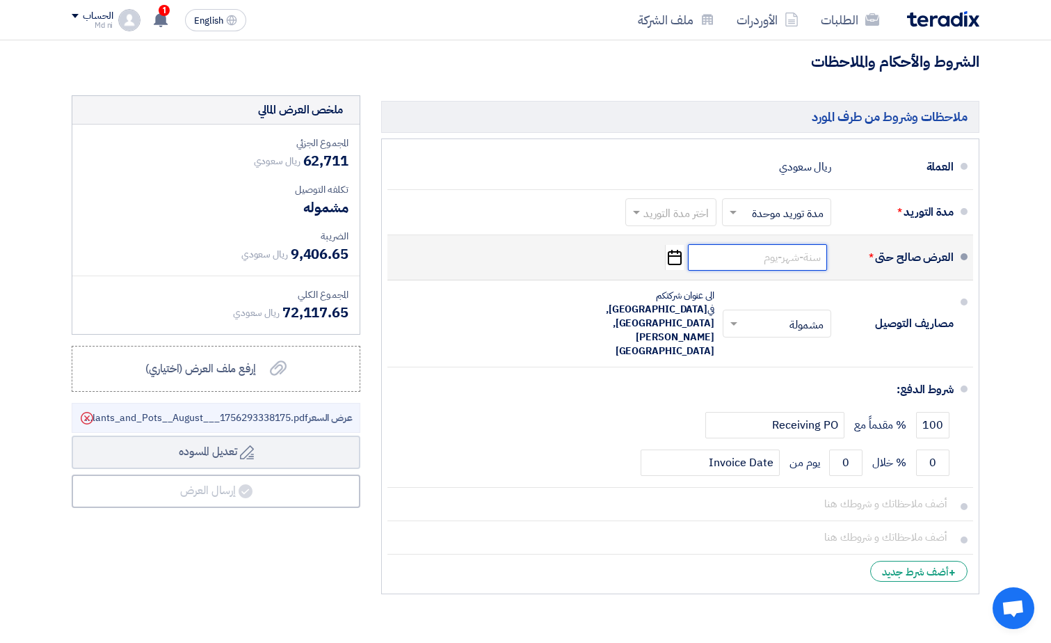
click at [758, 244] on input at bounding box center [757, 257] width 139 height 26
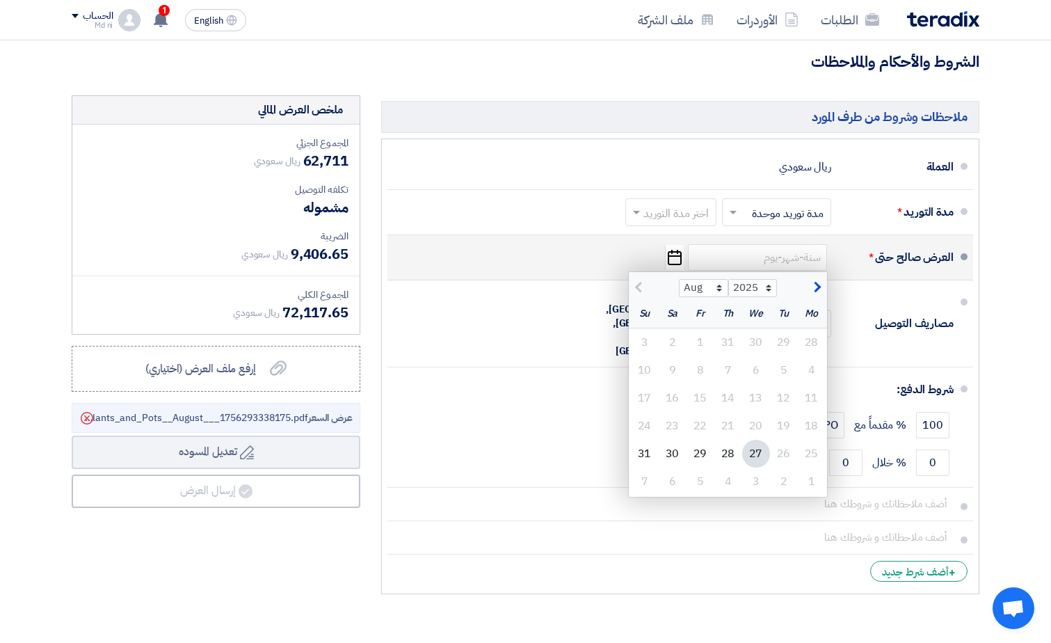
click at [761, 442] on div "27" at bounding box center [756, 454] width 28 height 28
type input "[DATE]"
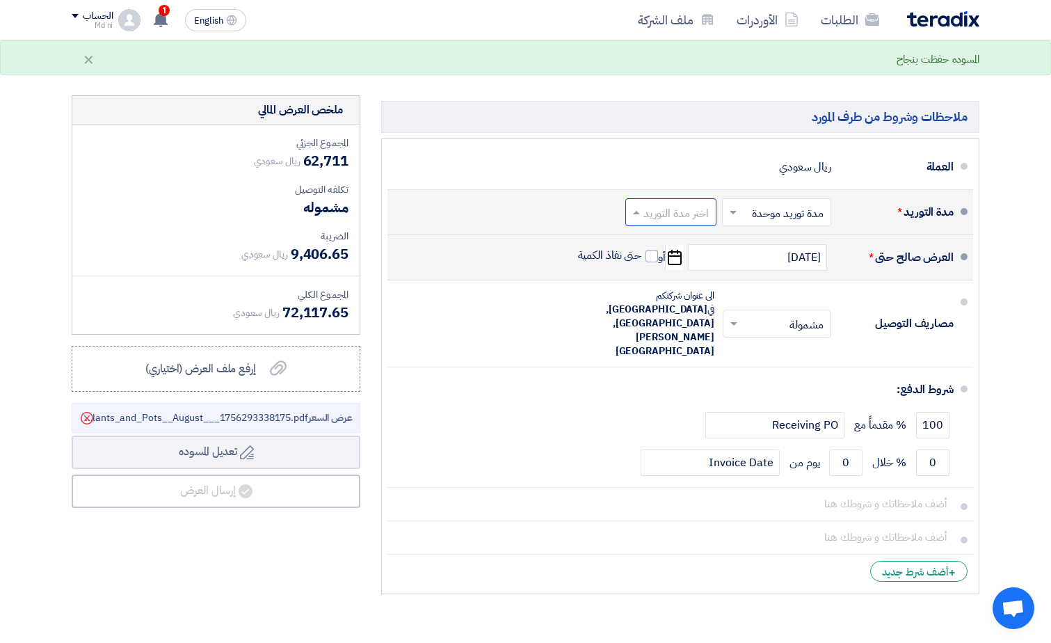
click at [674, 203] on input "text" at bounding box center [668, 213] width 84 height 20
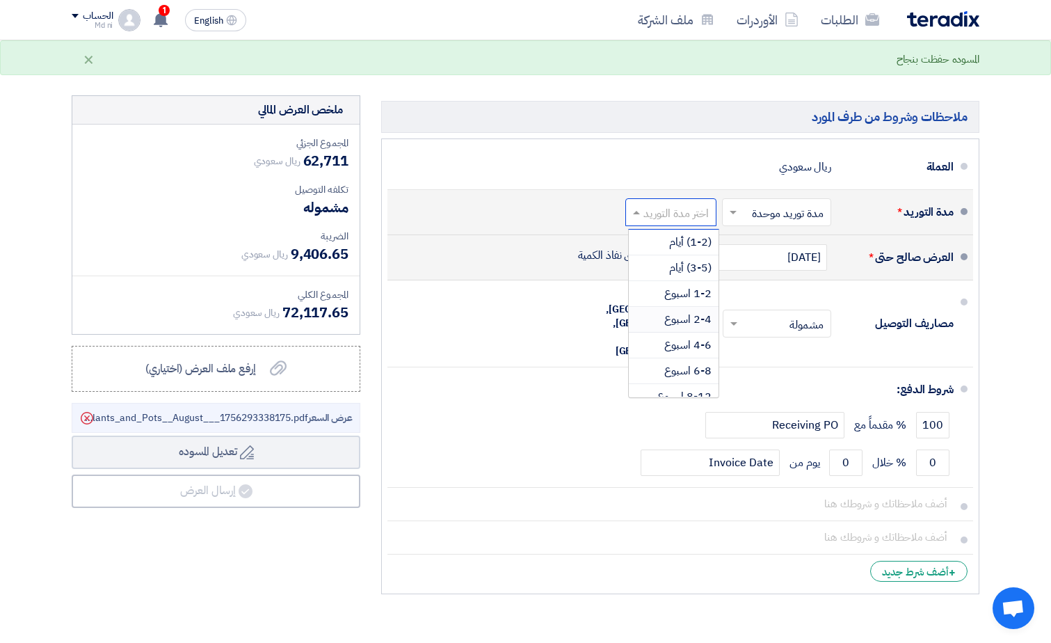
click at [679, 311] on span "2-4 اسبوع" at bounding box center [688, 319] width 47 height 17
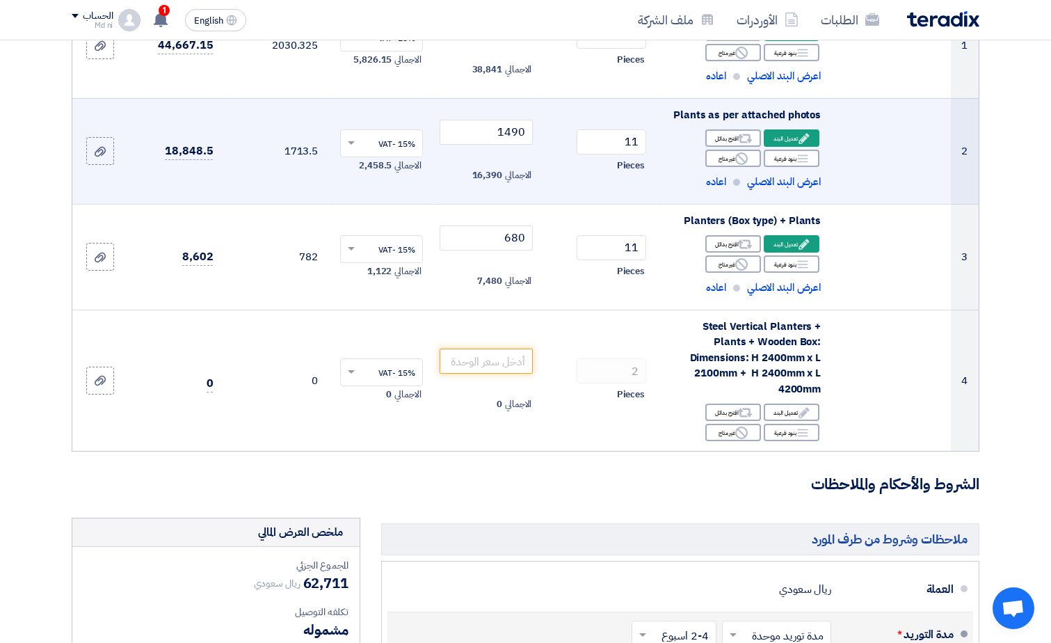
scroll to position [278, 0]
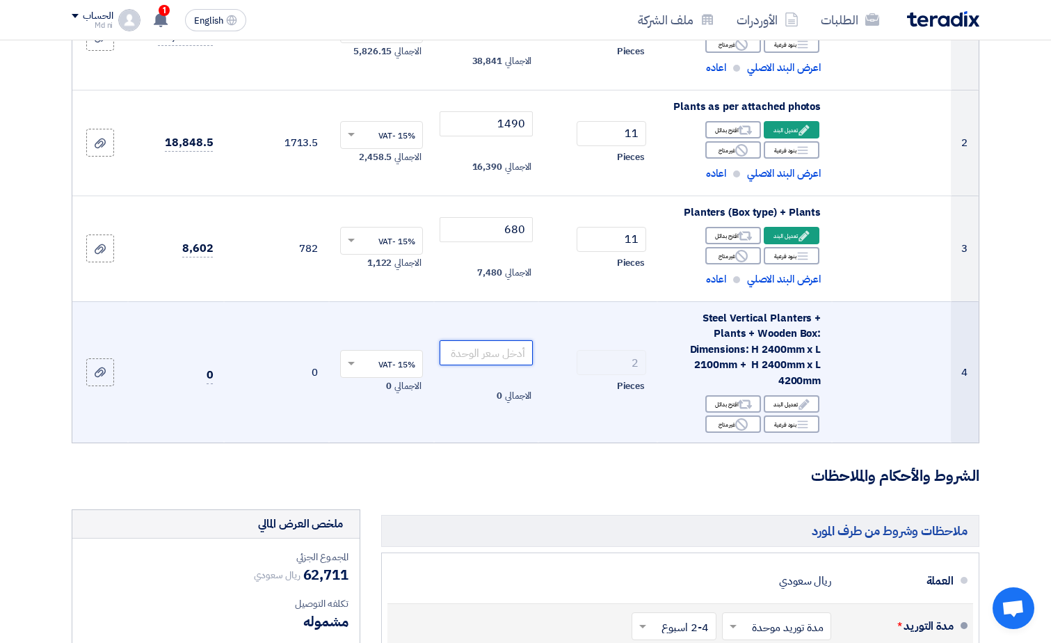
click at [477, 349] on input "number" at bounding box center [487, 352] width 94 height 25
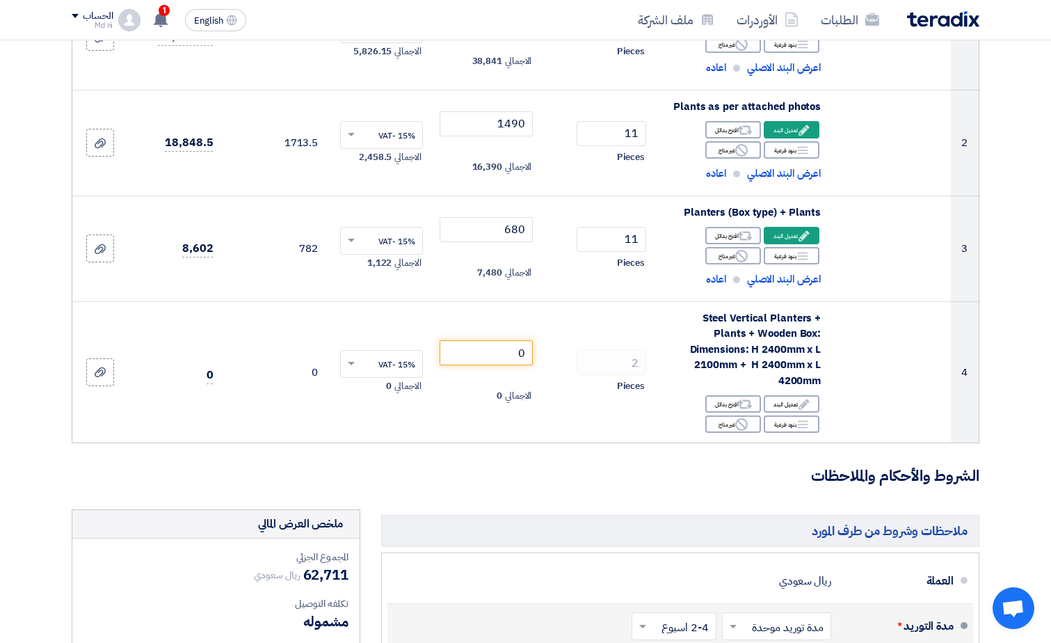
click at [535, 444] on form "تفاصيل الطلب # الكود/الموديل البيان/الوصف الكمية/العدد سعر الوحدة (SAR) الضرائب…" at bounding box center [526, 447] width 908 height 1136
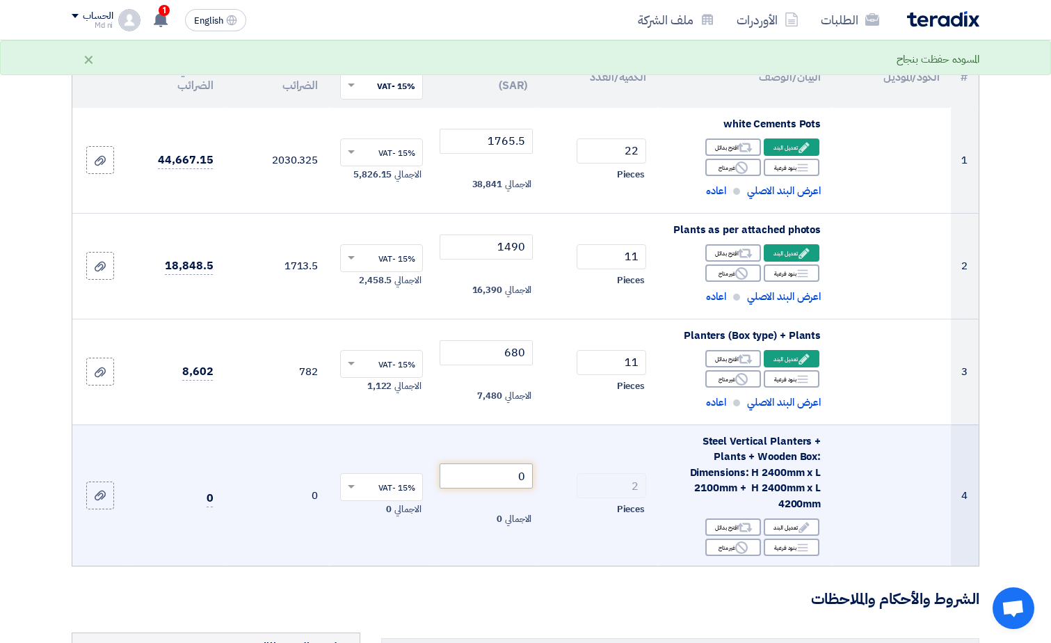
scroll to position [209, 0]
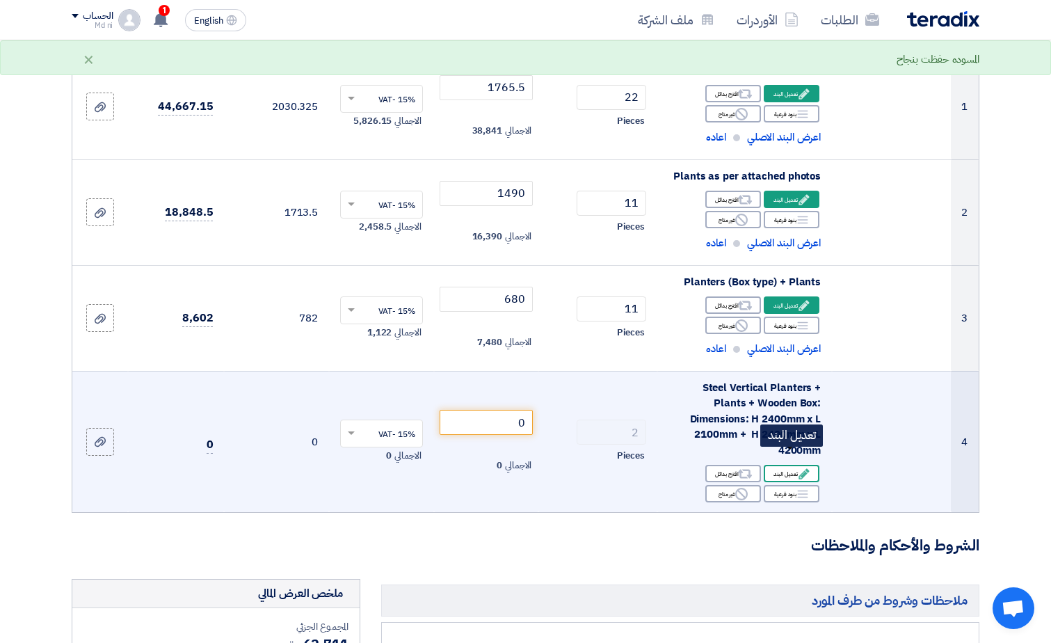
click at [806, 468] on use at bounding box center [804, 473] width 10 height 10
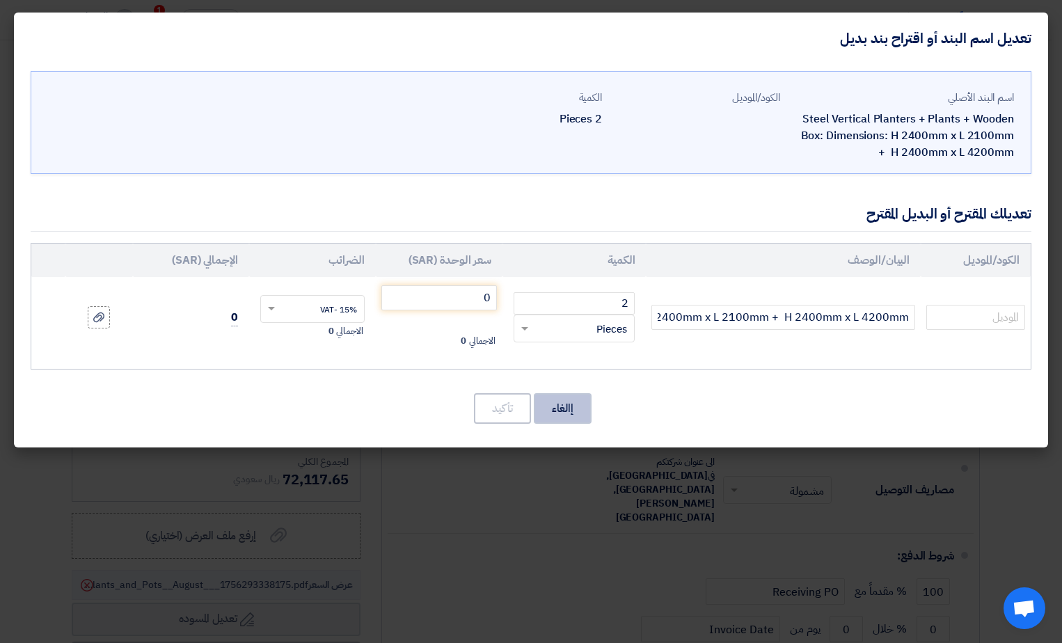
click at [564, 409] on button "إالغاء" at bounding box center [563, 408] width 58 height 31
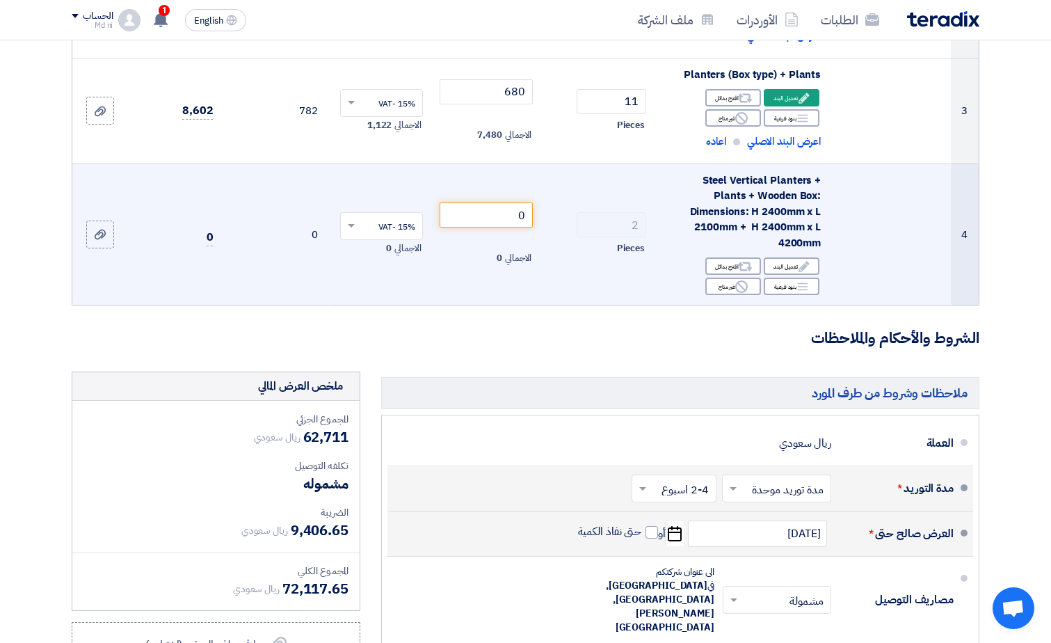
scroll to position [418, 0]
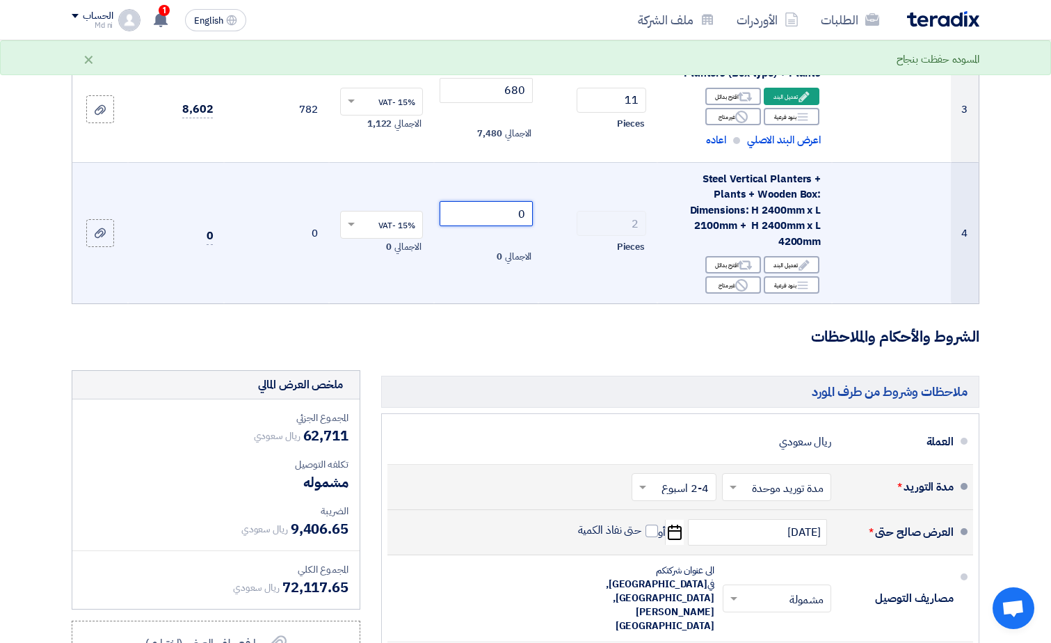
click at [500, 209] on input "0" at bounding box center [487, 213] width 94 height 25
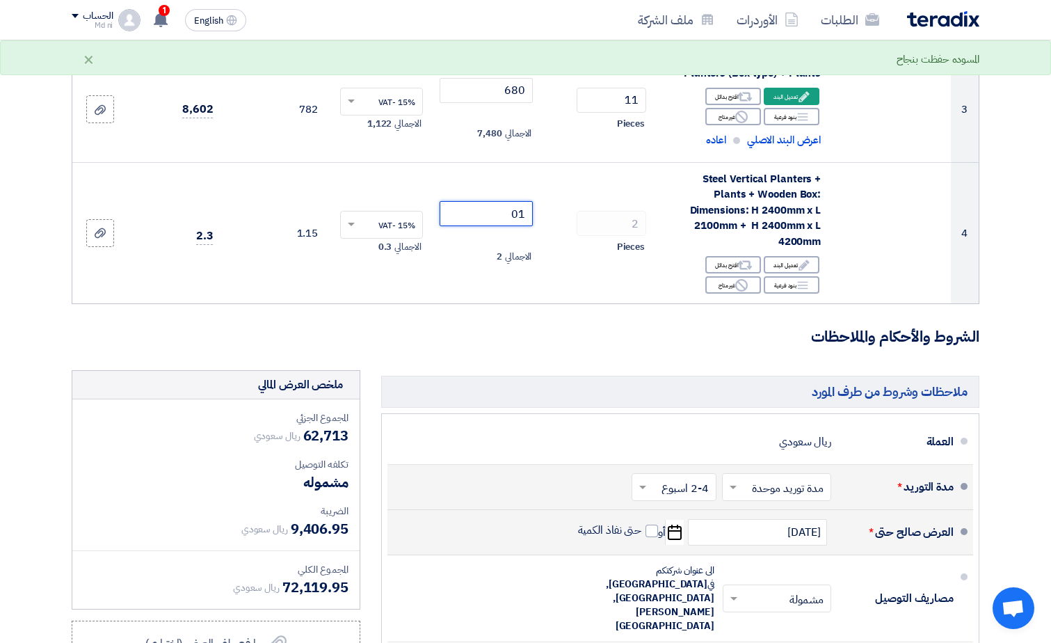
type input "01"
click at [518, 343] on form "تفاصيل الطلب # الكود/الموديل البيان/الوصف الكمية/العدد سعر الوحدة (SAR) الضرائب…" at bounding box center [526, 308] width 908 height 1136
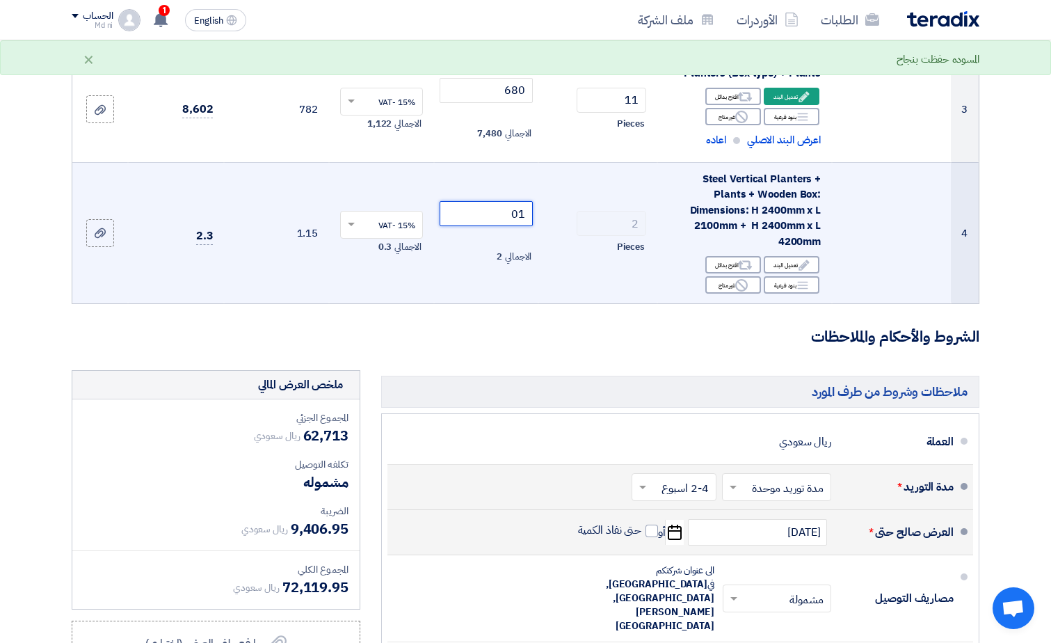
drag, startPoint x: 491, startPoint y: 208, endPoint x: 532, endPoint y: 208, distance: 41.1
click at [532, 208] on input "01" at bounding box center [487, 213] width 94 height 25
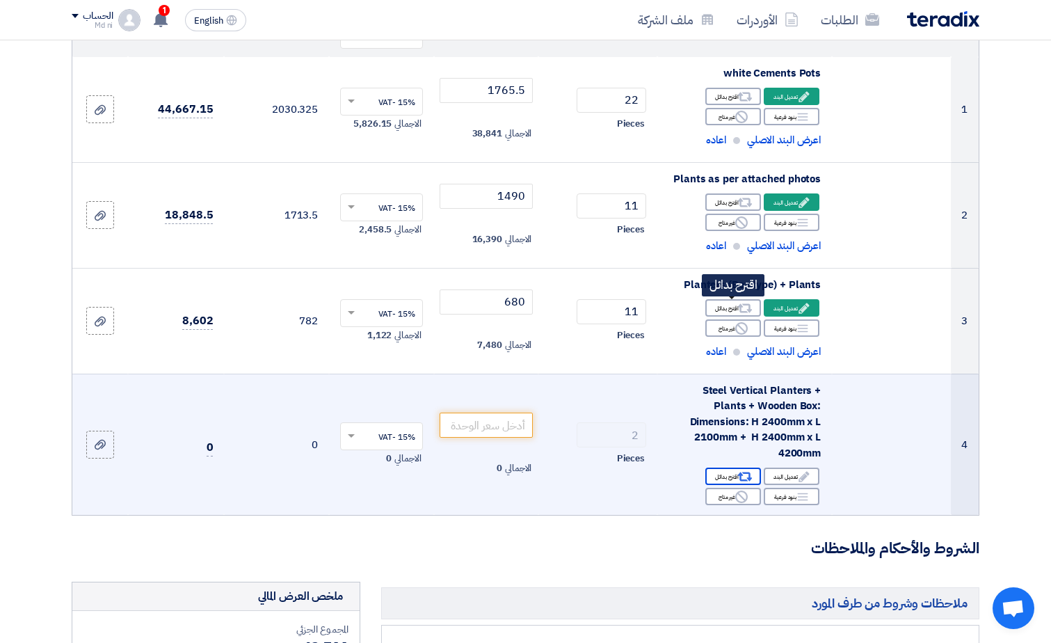
scroll to position [209, 0]
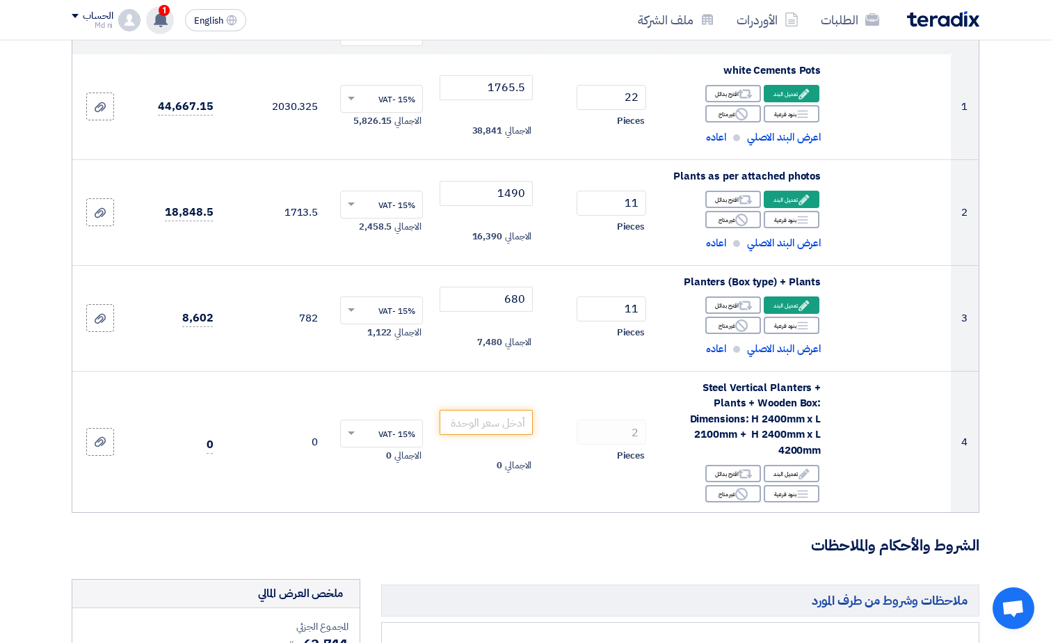
click at [155, 23] on icon at bounding box center [160, 19] width 15 height 15
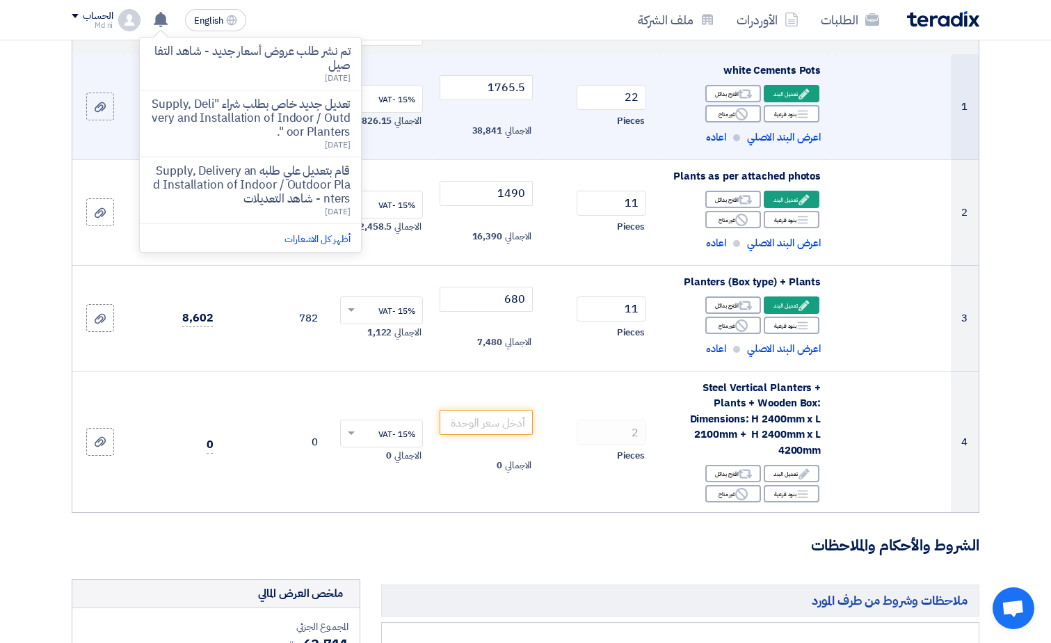
click at [112, 70] on td at bounding box center [100, 107] width 56 height 106
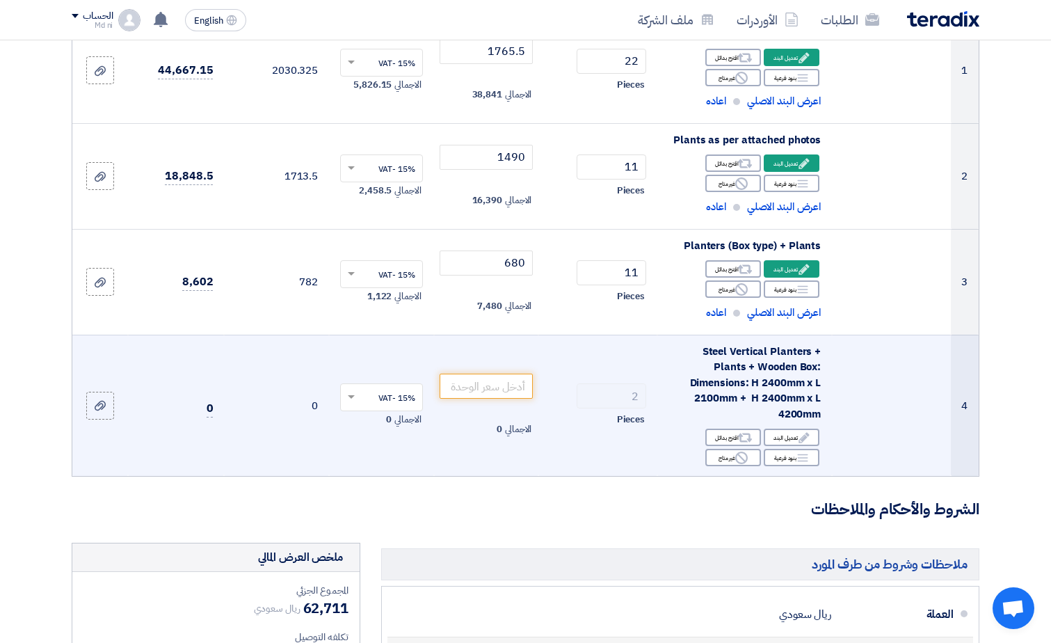
scroll to position [348, 0]
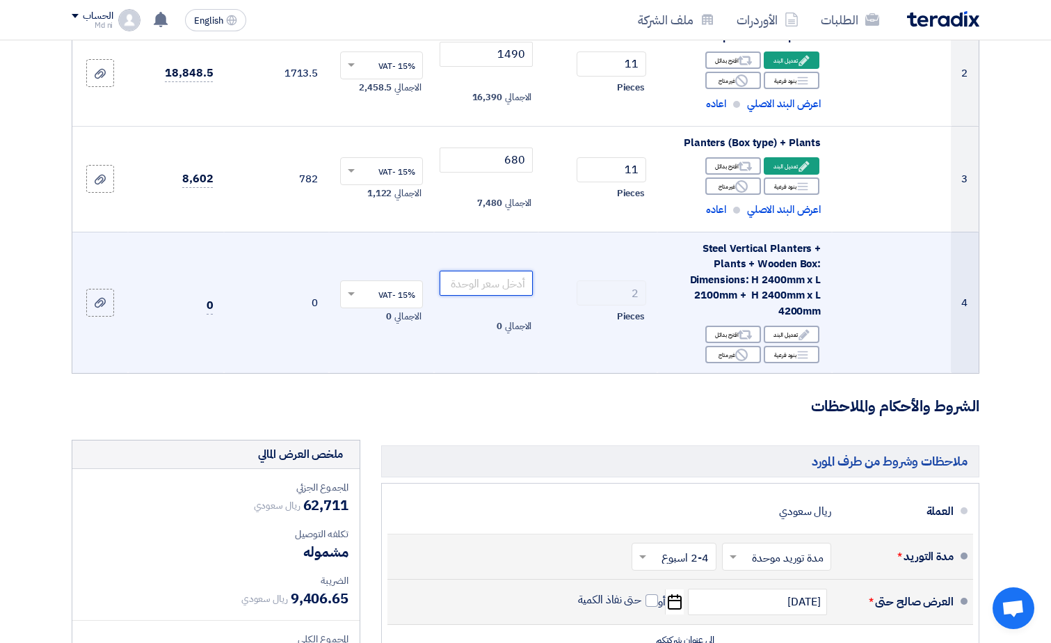
click at [488, 277] on input "number" at bounding box center [487, 283] width 94 height 25
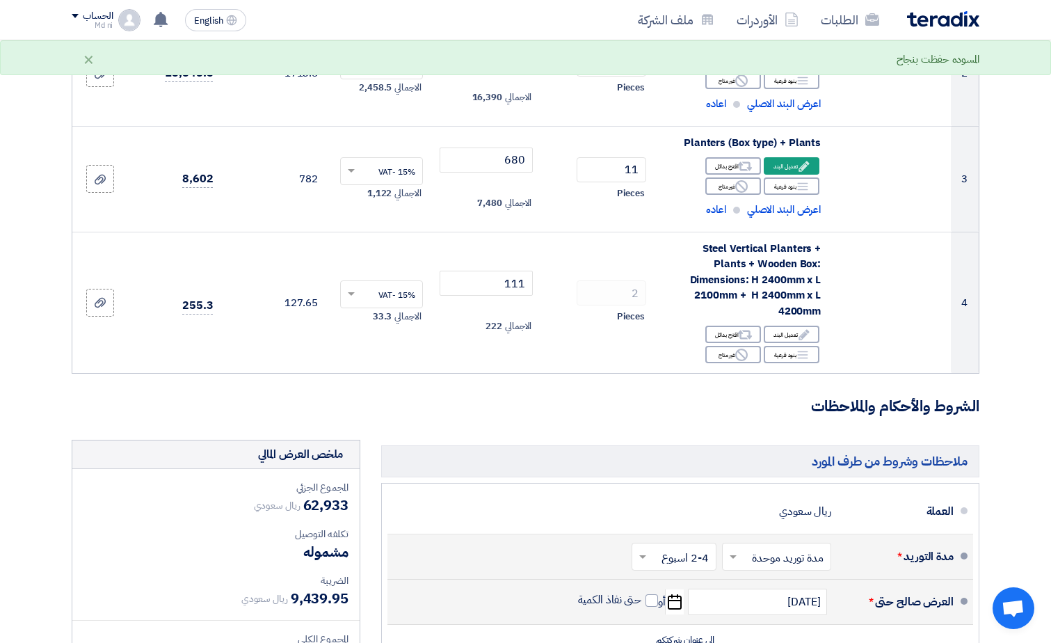
click at [591, 407] on form "تفاصيل الطلب # الكود/الموديل البيان/الوصف الكمية/العدد سعر الوحدة (SAR) الضرائب…" at bounding box center [526, 377] width 908 height 1136
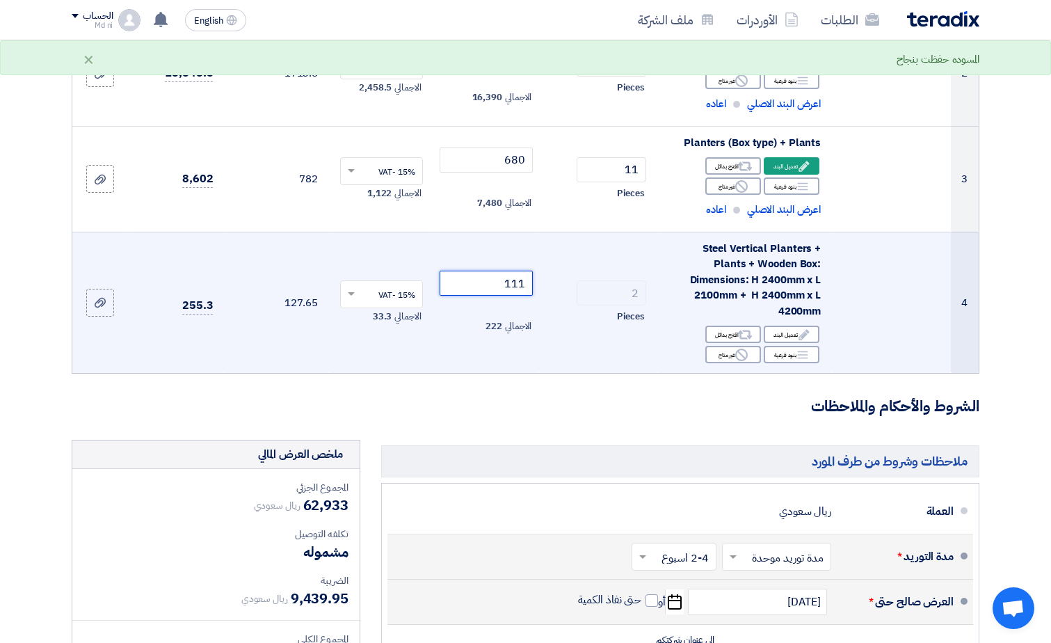
click at [518, 277] on input "111" at bounding box center [487, 283] width 94 height 25
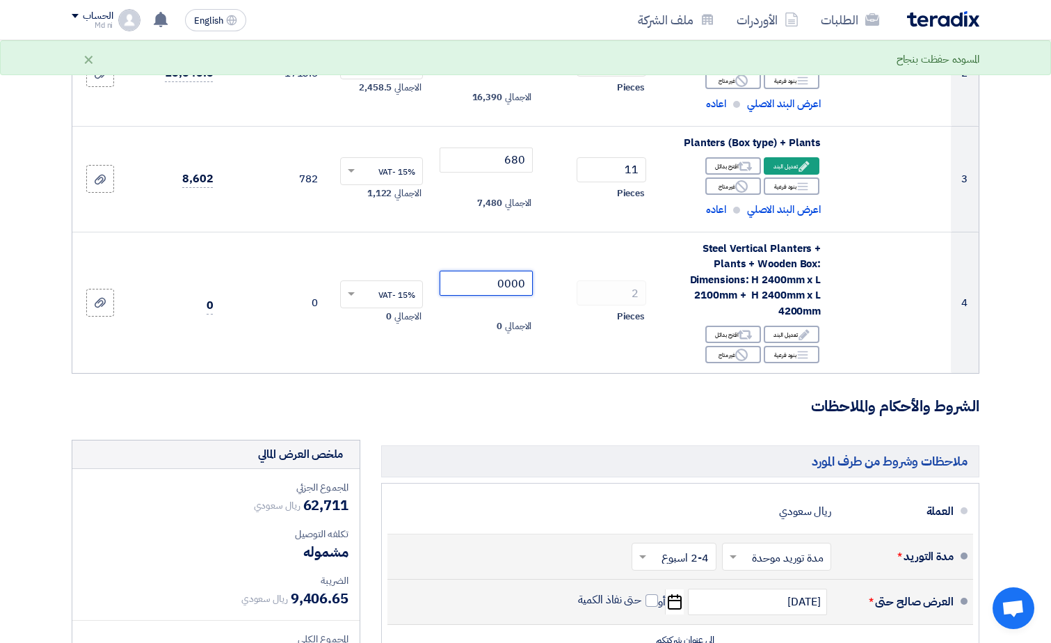
type input "0000"
click at [498, 364] on form "تفاصيل الطلب # الكود/الموديل البيان/الوصف الكمية/العدد سعر الوحدة (SAR) الضرائب…" at bounding box center [526, 396] width 908 height 1175
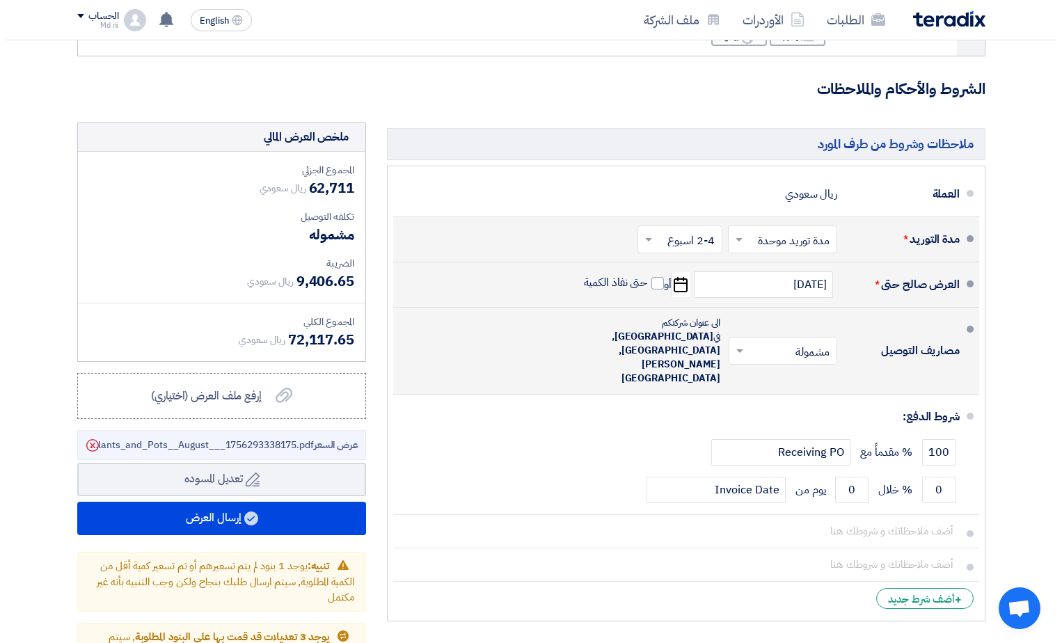
scroll to position [696, 0]
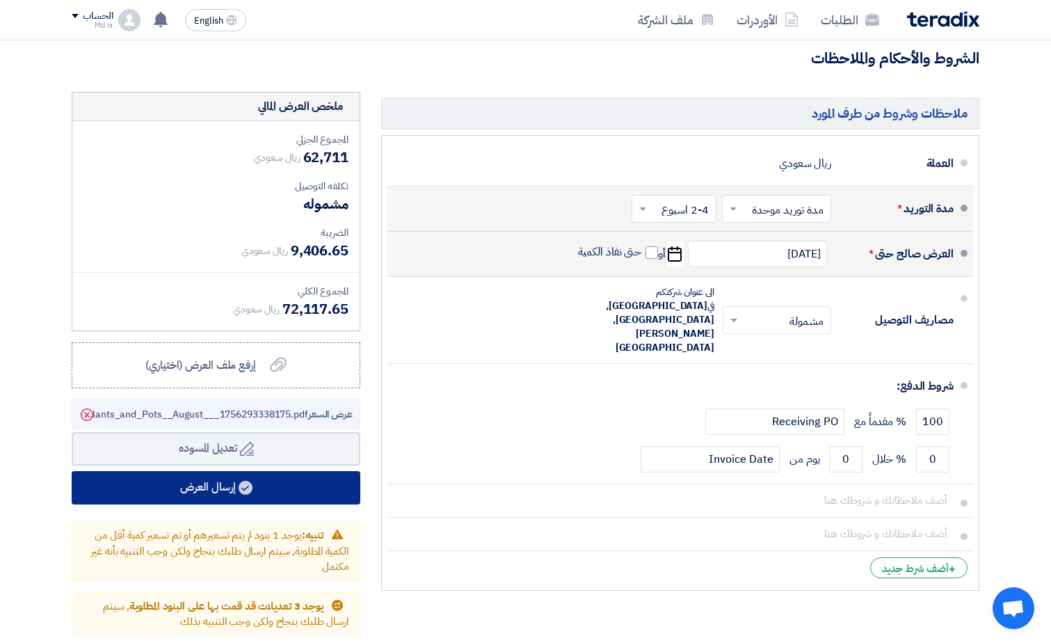
click at [203, 478] on button "إرسال العرض" at bounding box center [216, 487] width 289 height 33
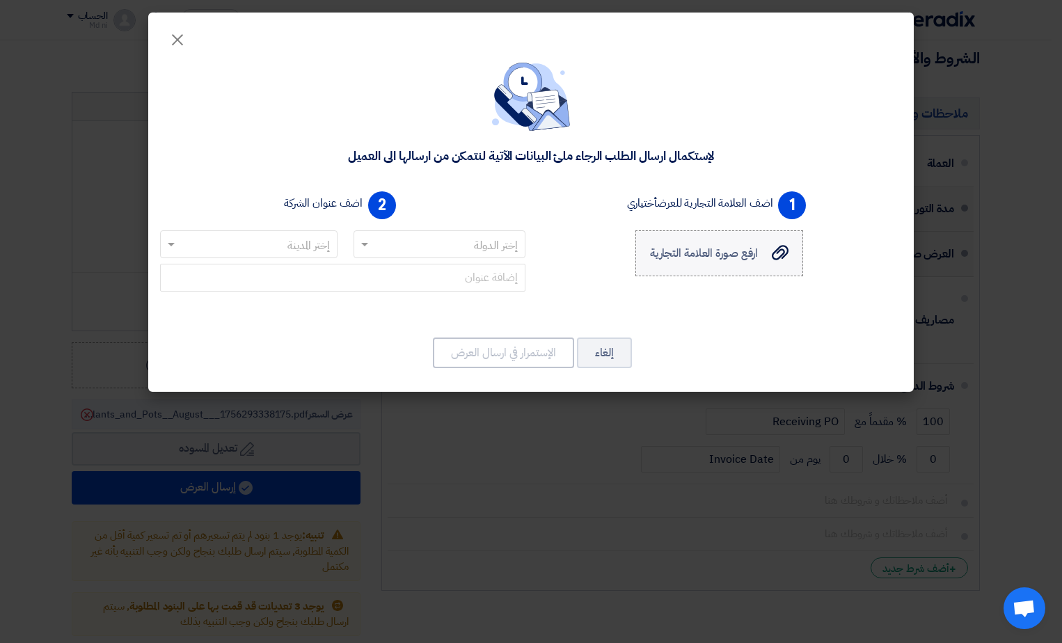
click at [678, 257] on span "ارفع صورة العلامة التجارية" at bounding box center [704, 253] width 109 height 17
click at [0, 0] on input "ارفع صورة العلامة التجارية ارفع صورة العلامة التجارية" at bounding box center [0, 0] width 0 height 0
click at [712, 241] on label "ارفع صورة العلامة التجارية ارفع صورة العلامة التجارية" at bounding box center [719, 253] width 168 height 46
click at [0, 0] on input "ارفع صورة العلامة التجارية ارفع صورة العلامة التجارية" at bounding box center [0, 0] width 0 height 0
click at [720, 251] on span "ارفع صورة العلامة التجارية" at bounding box center [704, 253] width 109 height 17
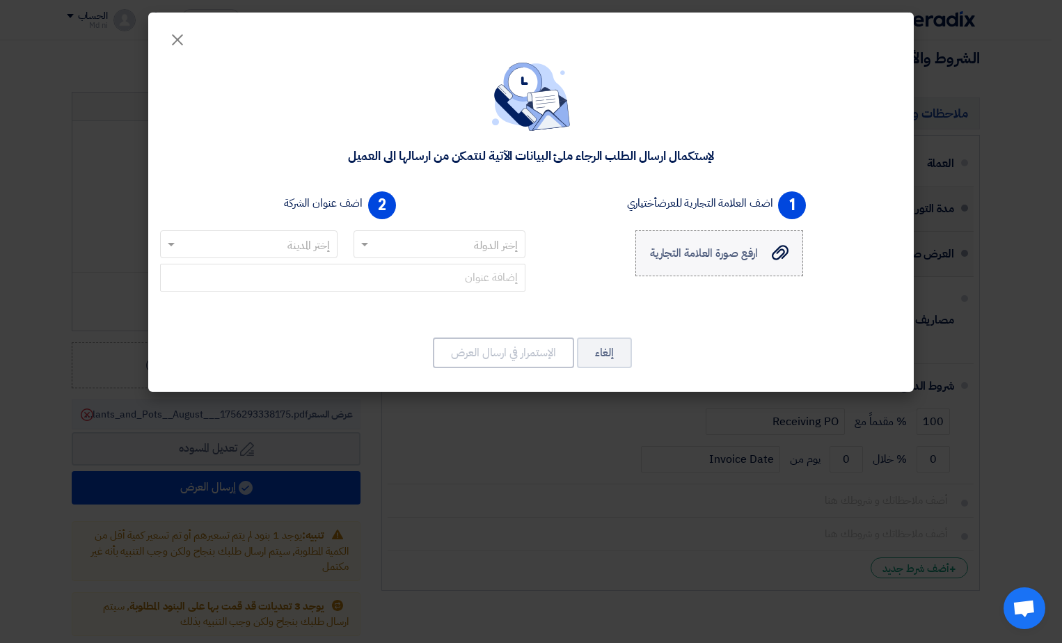
click at [0, 0] on input "ارفع صورة العلامة التجارية ارفع صورة العلامة التجارية" at bounding box center [0, 0] width 0 height 0
click at [758, 255] on span "ارفع صورة العلامة التجارية" at bounding box center [704, 253] width 109 height 17
click at [0, 0] on input "ارفع صورة العلامة التجارية ارفع صورة العلامة التجارية" at bounding box center [0, 0] width 0 height 0
click at [685, 262] on label "ارفع صورة العلامة التجارية ارفع صورة العلامة التجارية" at bounding box center [719, 253] width 168 height 46
click at [0, 0] on input "ارفع صورة العلامة التجارية ارفع صورة العلامة التجارية" at bounding box center [0, 0] width 0 height 0
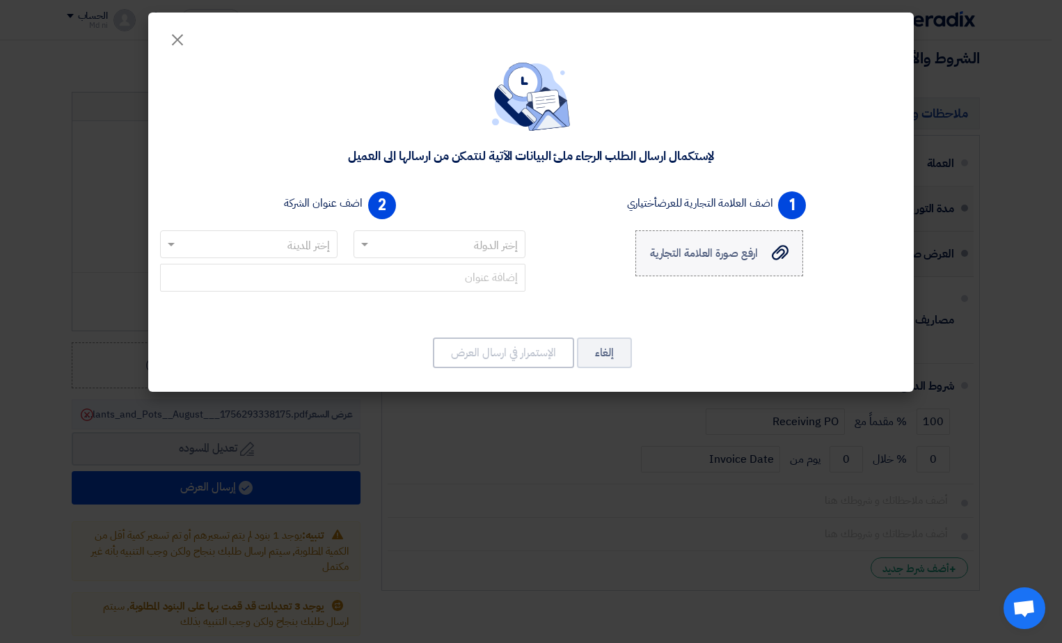
click at [736, 255] on span "ارفع صورة العلامة التجارية" at bounding box center [704, 253] width 109 height 17
click at [0, 0] on input "ارفع صورة العلامة التجارية ارفع صورة العلامة التجارية" at bounding box center [0, 0] width 0 height 0
click at [656, 257] on span "ارفع صورة العلامة التجارية" at bounding box center [704, 253] width 109 height 17
click at [0, 0] on input "ارفع صورة العلامة التجارية ارفع صورة العلامة التجارية" at bounding box center [0, 0] width 0 height 0
drag, startPoint x: 671, startPoint y: 256, endPoint x: 631, endPoint y: 273, distance: 43.3
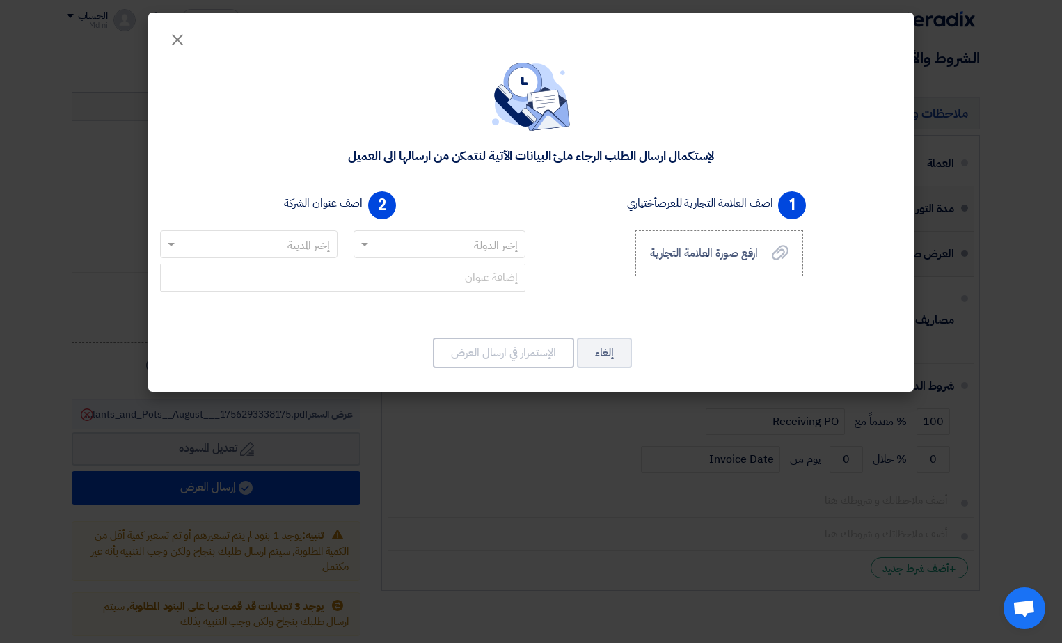
click at [631, 273] on div "1 اضف العلامة التجارية للعرض أختياري ارفع صورة العلامة التجارية ارفع صورة العلا…" at bounding box center [719, 250] width 376 height 128
click at [691, 260] on span "ارفع صورة العلامة التجارية" at bounding box center [704, 253] width 109 height 17
click at [0, 0] on input "ارفع صورة العلامة التجارية ارفع صورة العلامة التجارية" at bounding box center [0, 0] width 0 height 0
click at [708, 251] on span "ارفع صورة العلامة التجارية" at bounding box center [704, 253] width 109 height 17
click at [0, 0] on input "ارفع صورة العلامة التجارية ارفع صورة العلامة التجارية" at bounding box center [0, 0] width 0 height 0
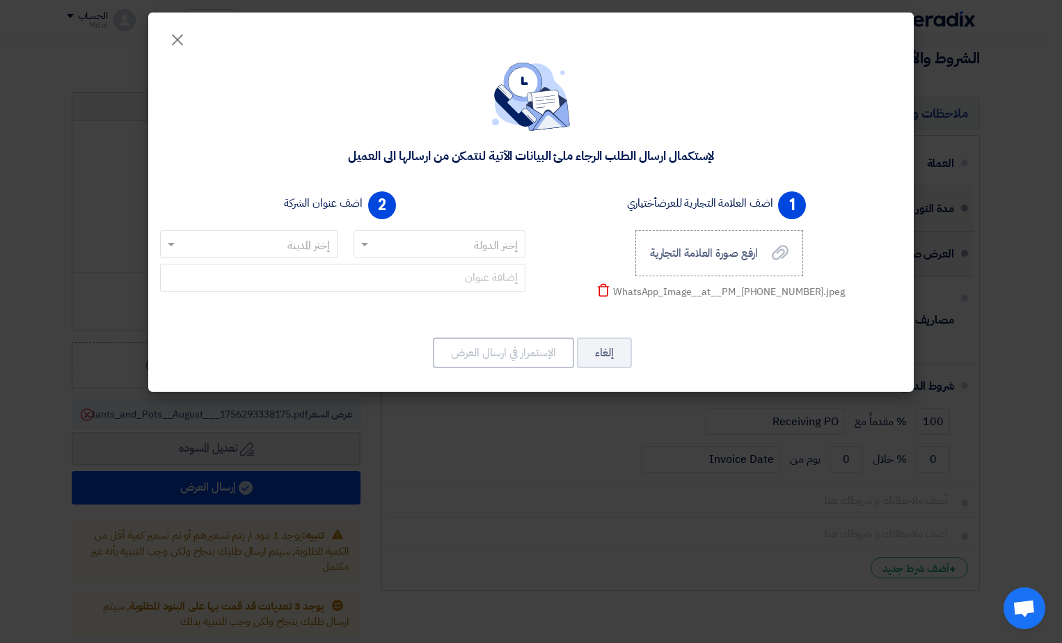
click at [444, 252] on input "text" at bounding box center [447, 245] width 145 height 23
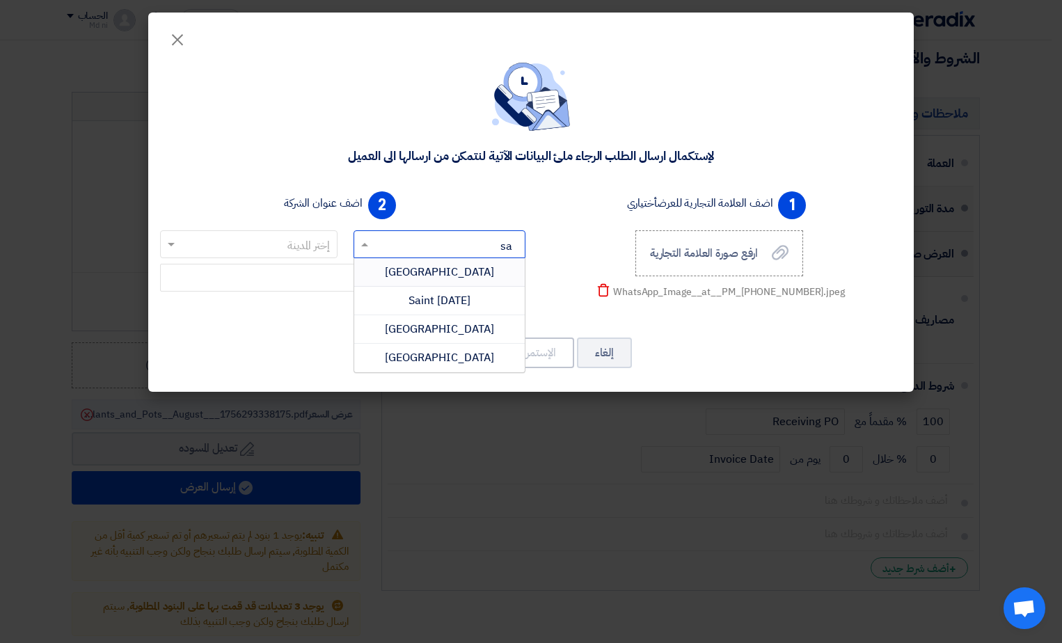
type input "sau"
click at [429, 269] on span "[GEOGRAPHIC_DATA]" at bounding box center [439, 272] width 109 height 17
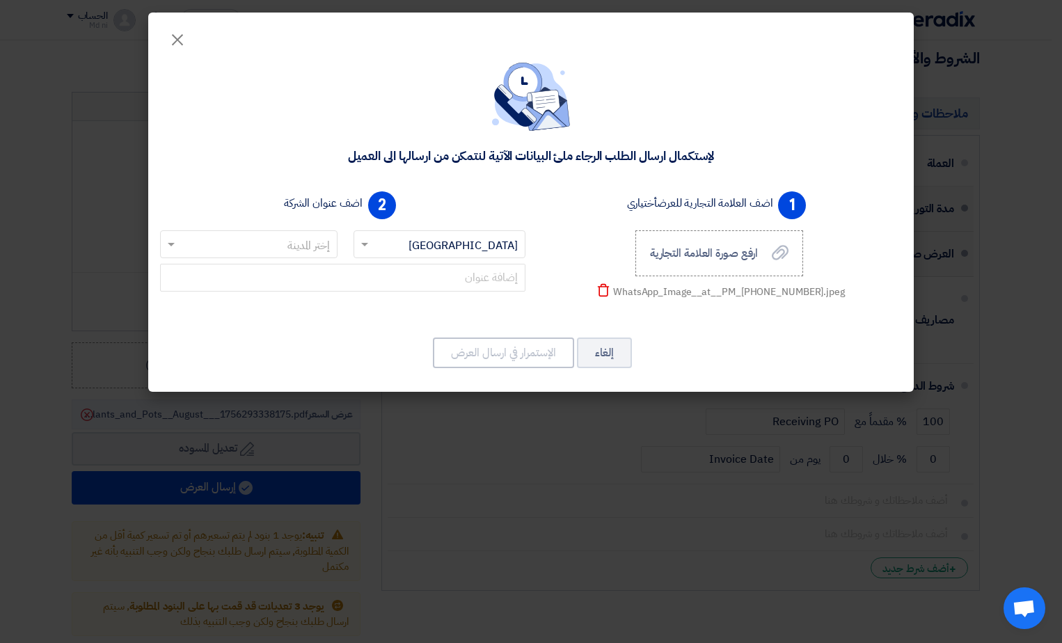
click at [307, 241] on input "text" at bounding box center [257, 245] width 150 height 23
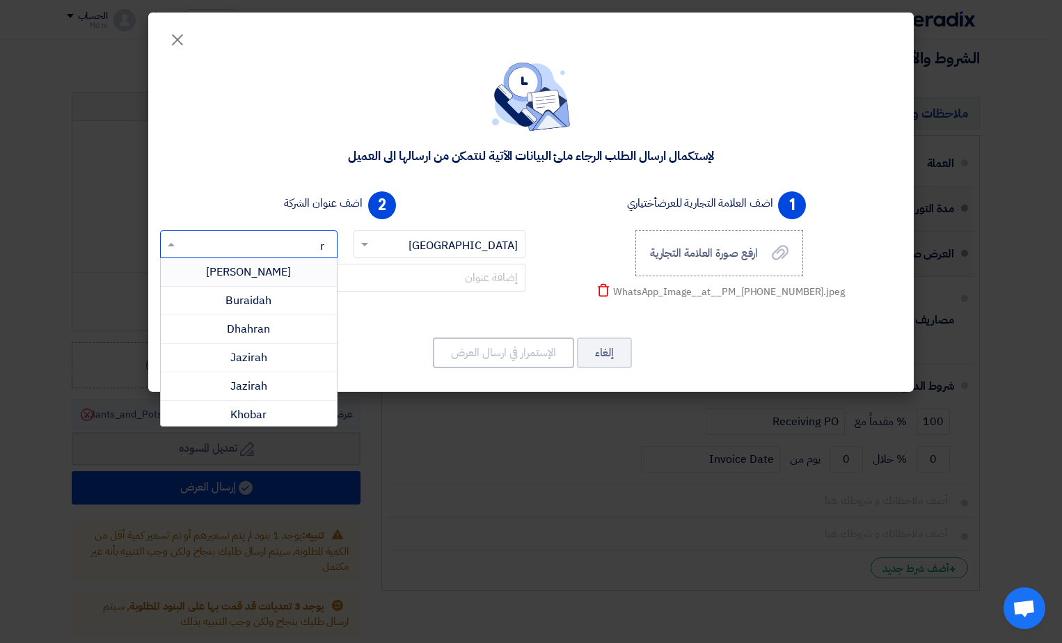
type input "ri"
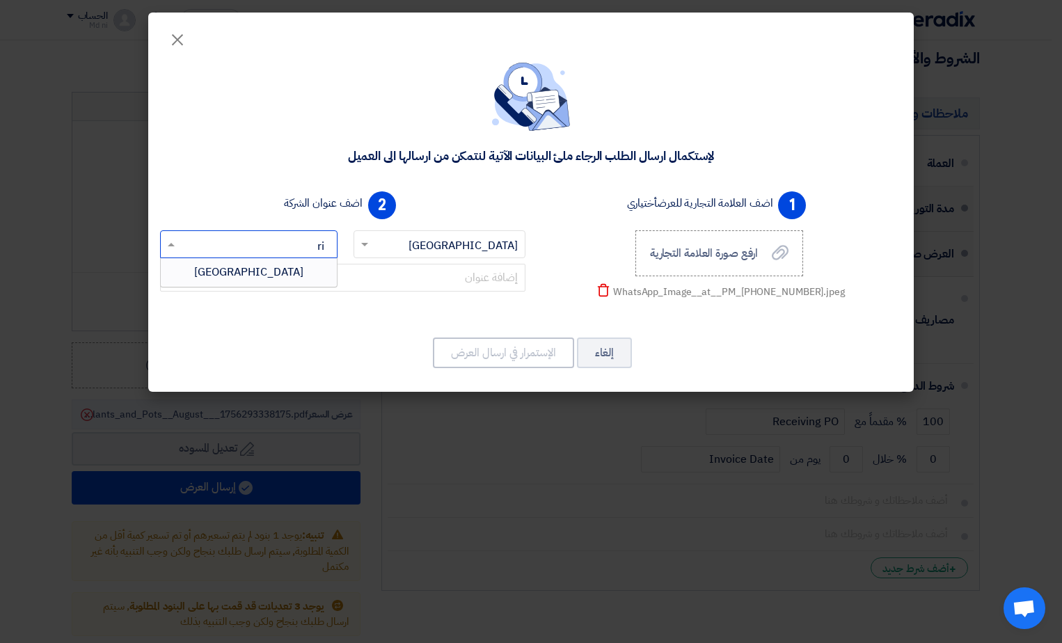
click at [256, 268] on span "[GEOGRAPHIC_DATA]" at bounding box center [248, 272] width 109 height 17
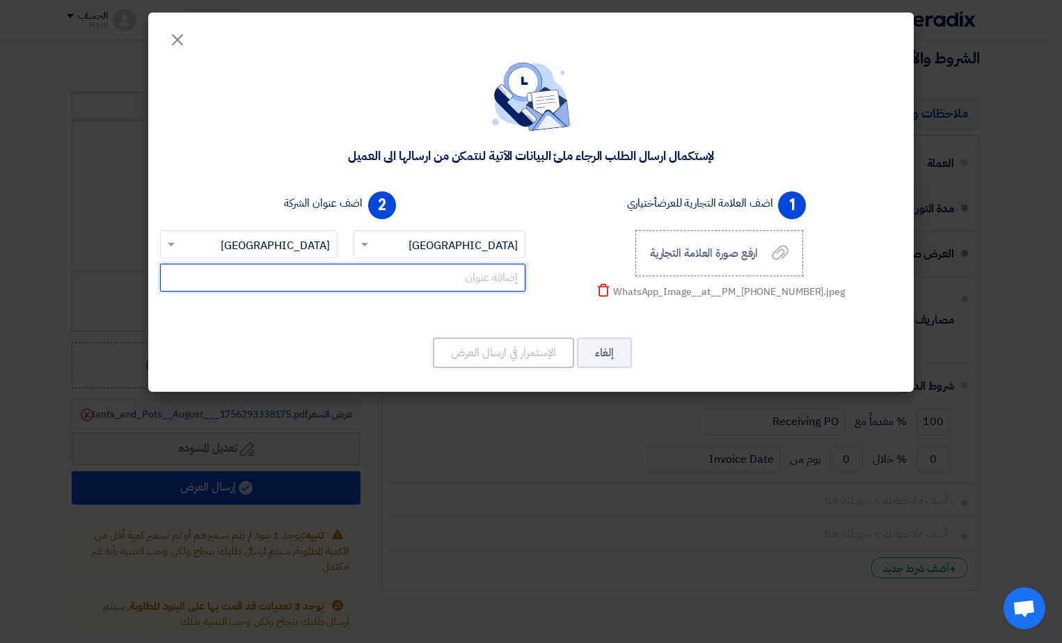
click at [418, 278] on input "text" at bounding box center [342, 278] width 365 height 28
drag, startPoint x: 381, startPoint y: 280, endPoint x: 543, endPoint y: 283, distance: 162.2
click at [543, 283] on div "1 اضف العلامة التجارية للعرض أختياري ارفع صورة العلامة التجارية ارفع صورة العلا…" at bounding box center [530, 255] width 753 height 139
type input "e"
type input "Riyadh Exit 2"
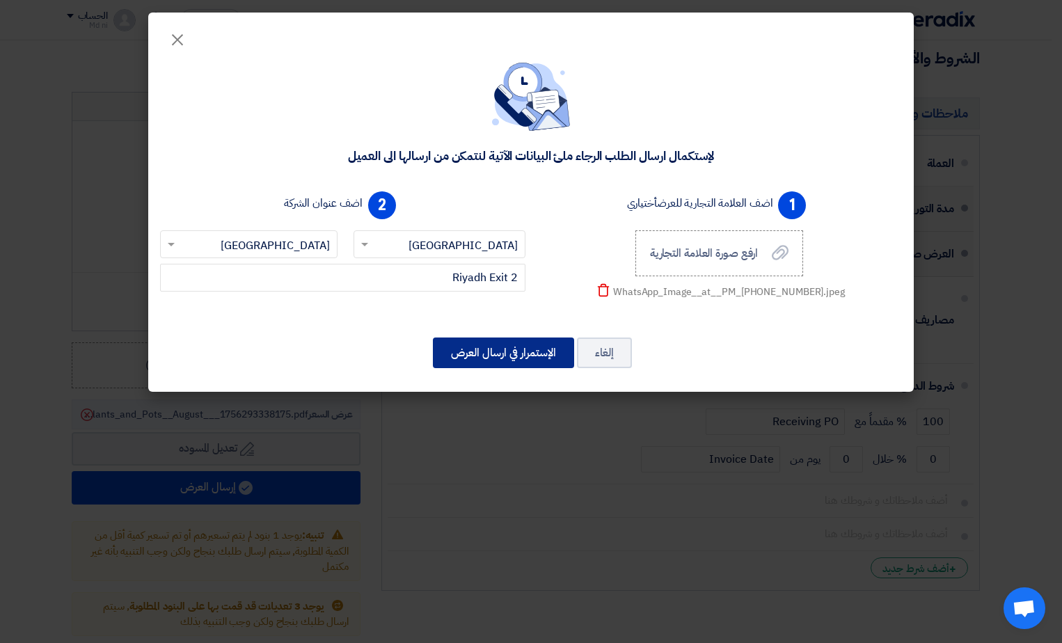
click at [491, 347] on button "الإستمرار في ارسال العرض" at bounding box center [503, 352] width 141 height 31
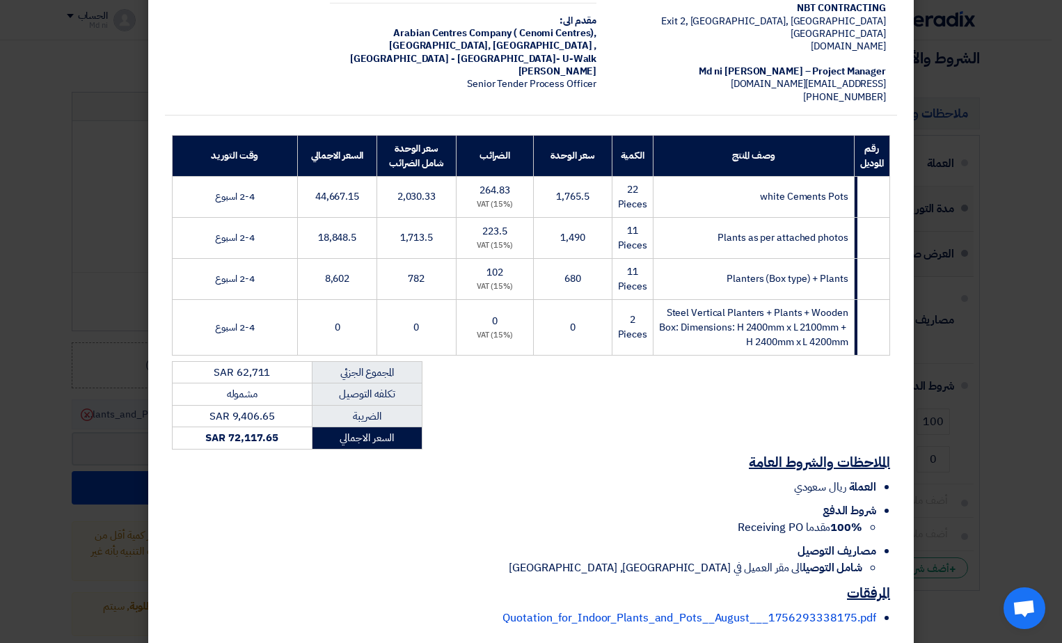
scroll to position [173, 0]
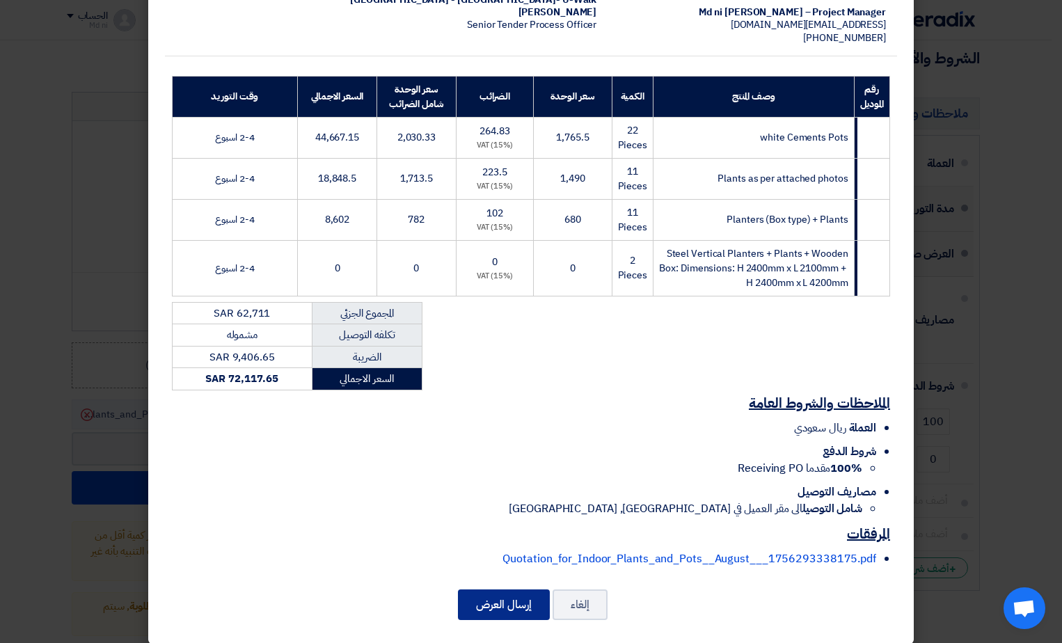
click at [507, 596] on button "إرسال العرض" at bounding box center [504, 604] width 92 height 31
